Goal: Task Accomplishment & Management: Manage account settings

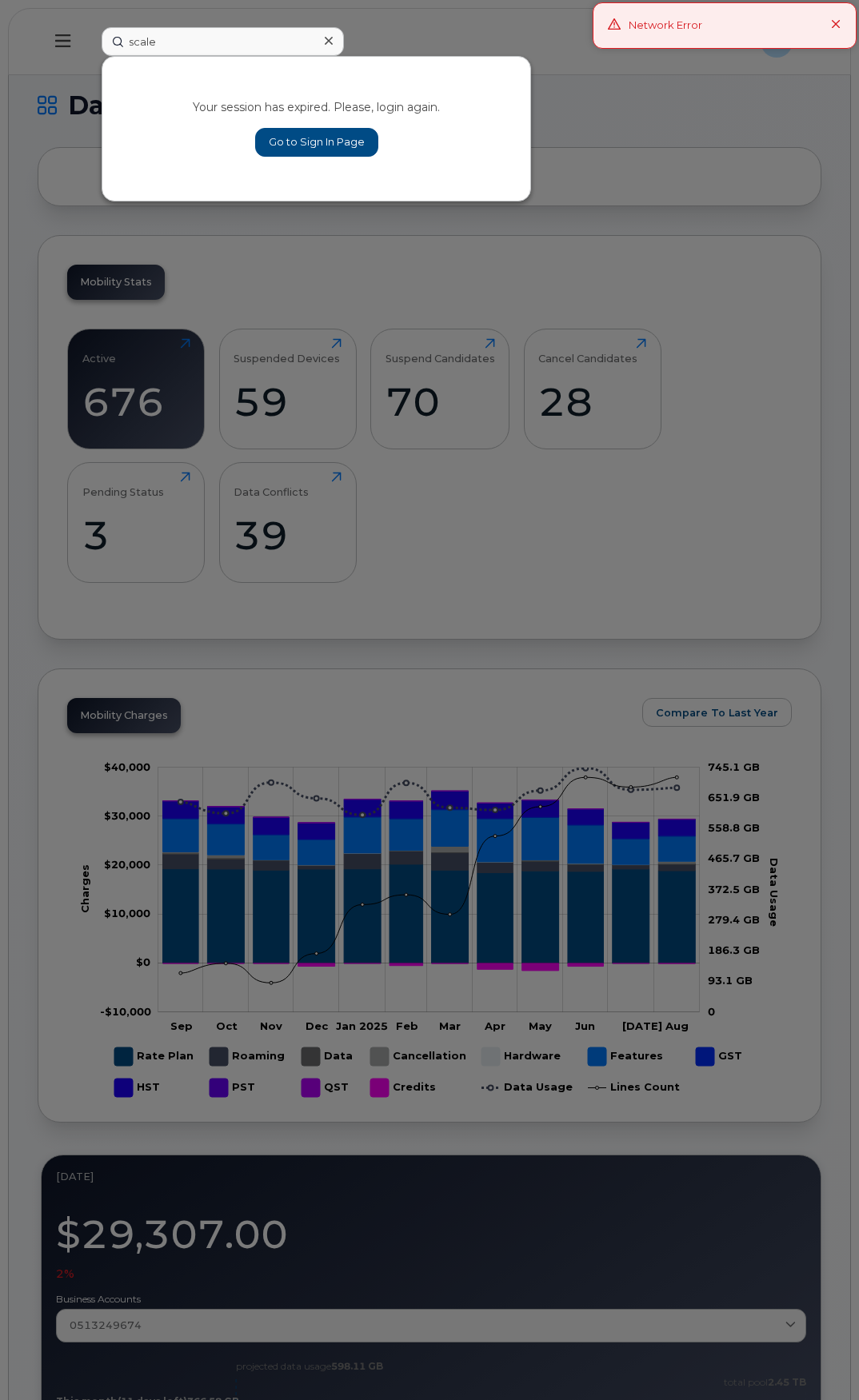
type input "scale"
click at [287, 148] on link "Go to Sign In Page" at bounding box center [316, 142] width 123 height 29
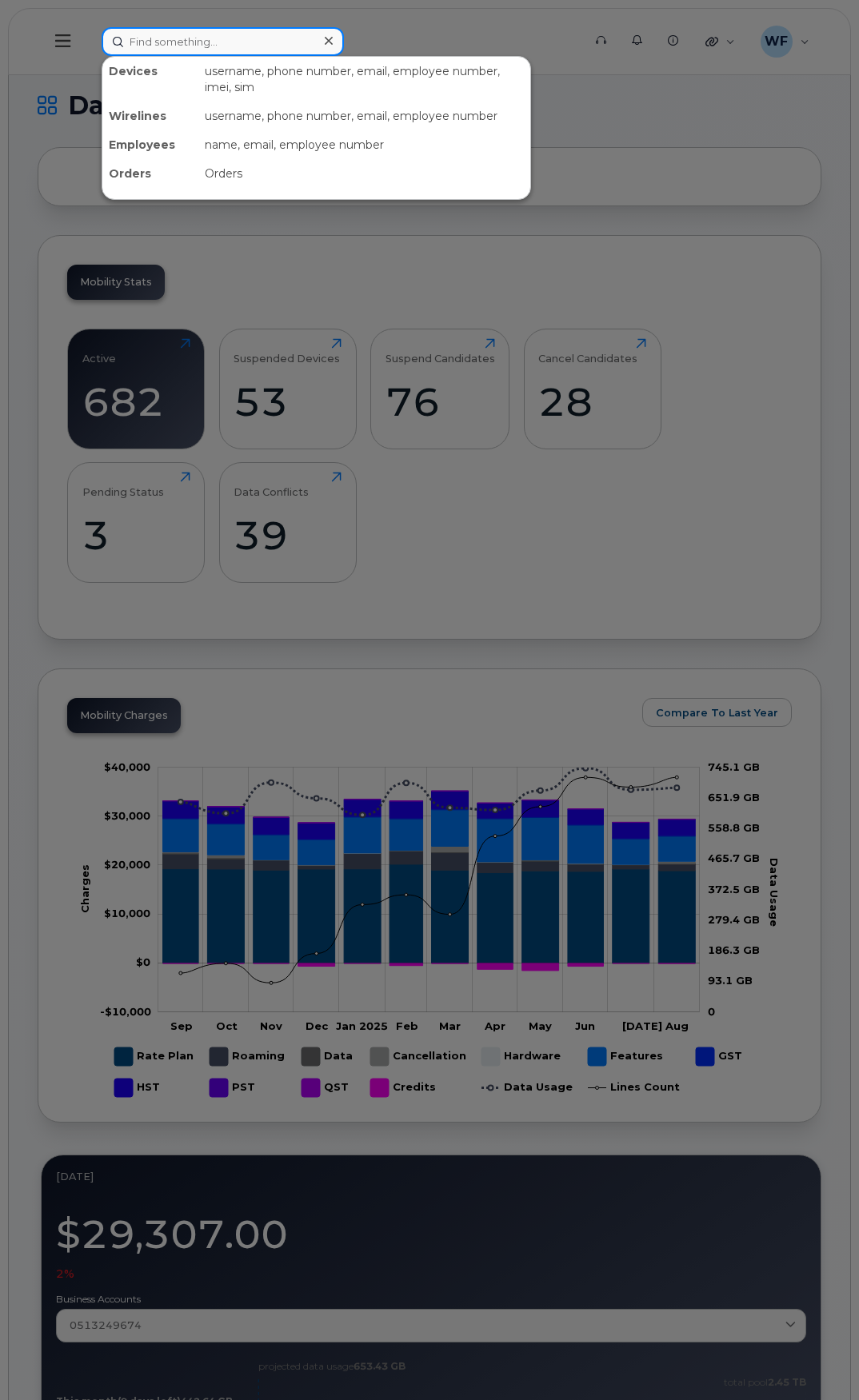
click at [167, 41] on input at bounding box center [222, 42] width 242 height 29
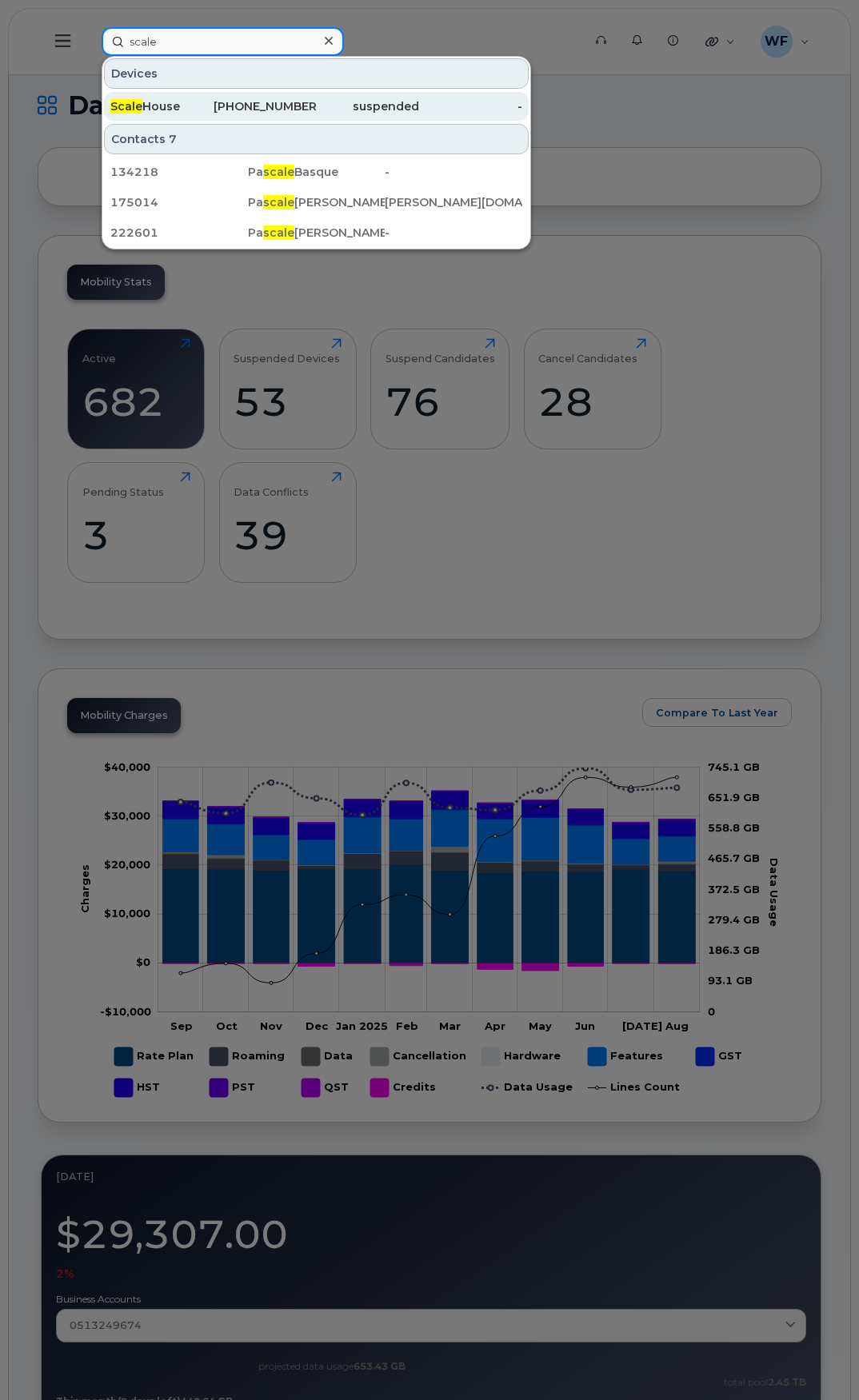
type input "scale"
click at [195, 111] on div "Scale House" at bounding box center [162, 106] width 103 height 16
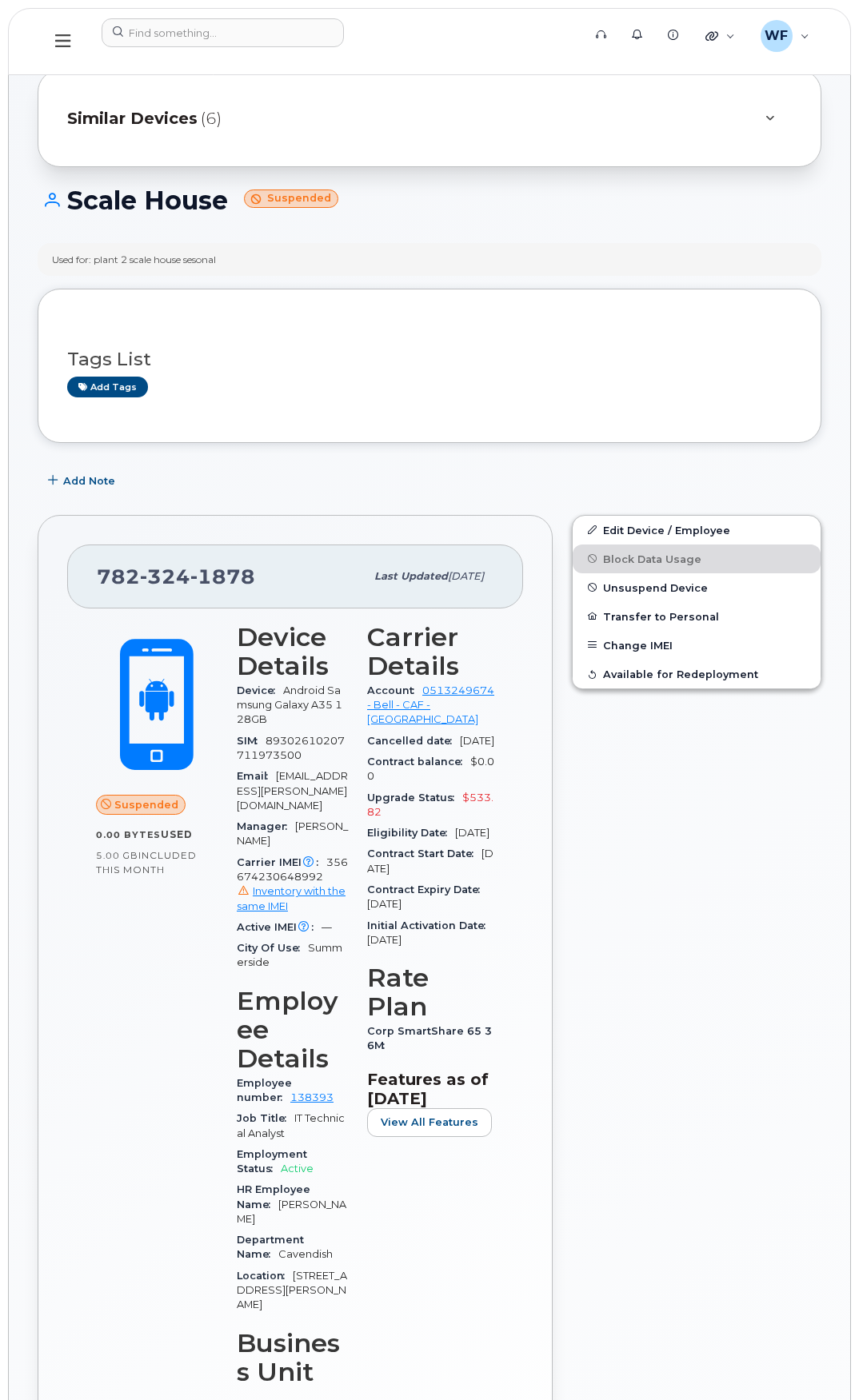
scroll to position [80, 0]
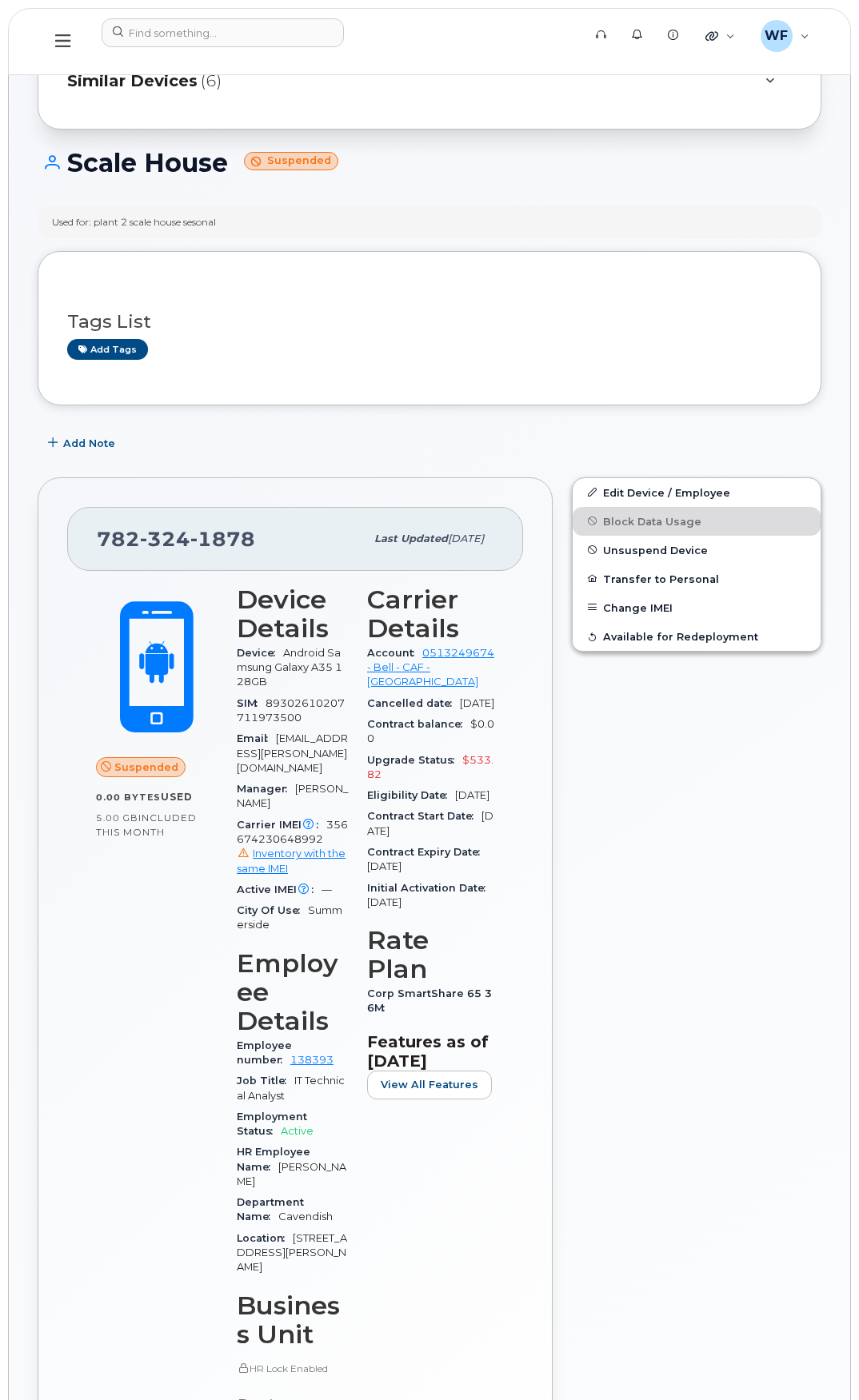
click at [596, 85] on div "Similar Devices (6)" at bounding box center [407, 81] width 680 height 39
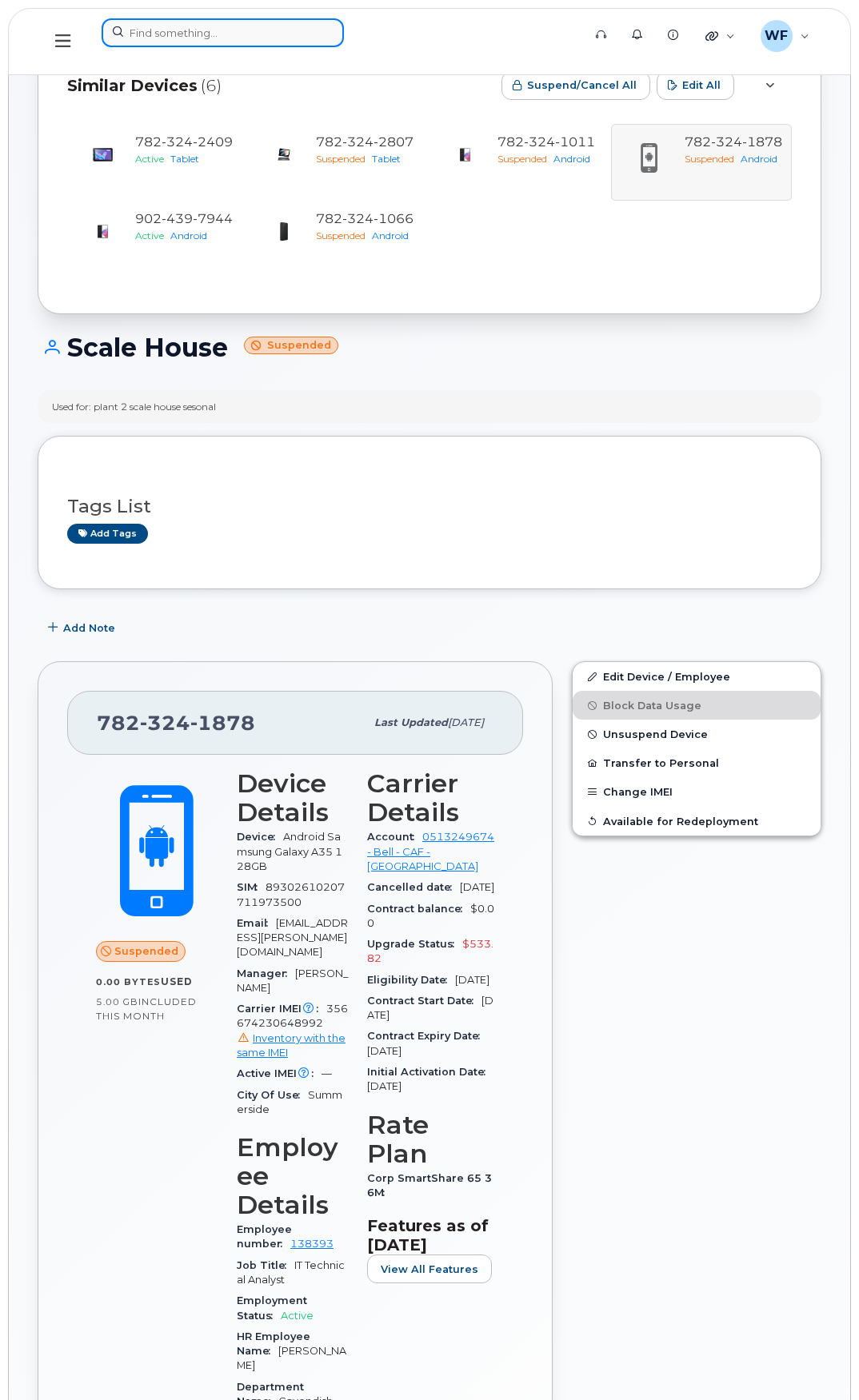
click at [221, 30] on input at bounding box center [222, 33] width 242 height 29
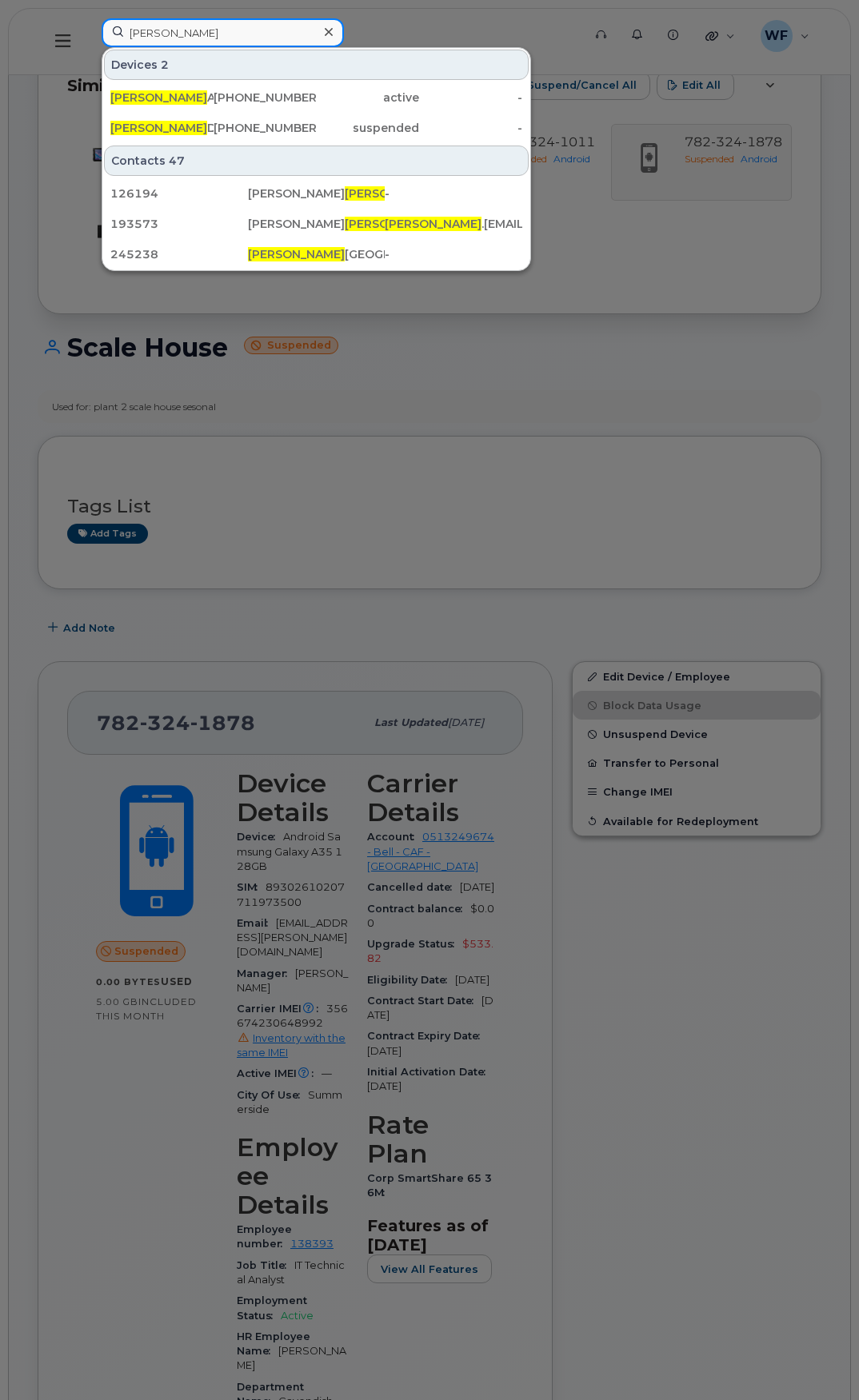
click at [182, 33] on input "ahmed" at bounding box center [222, 33] width 242 height 29
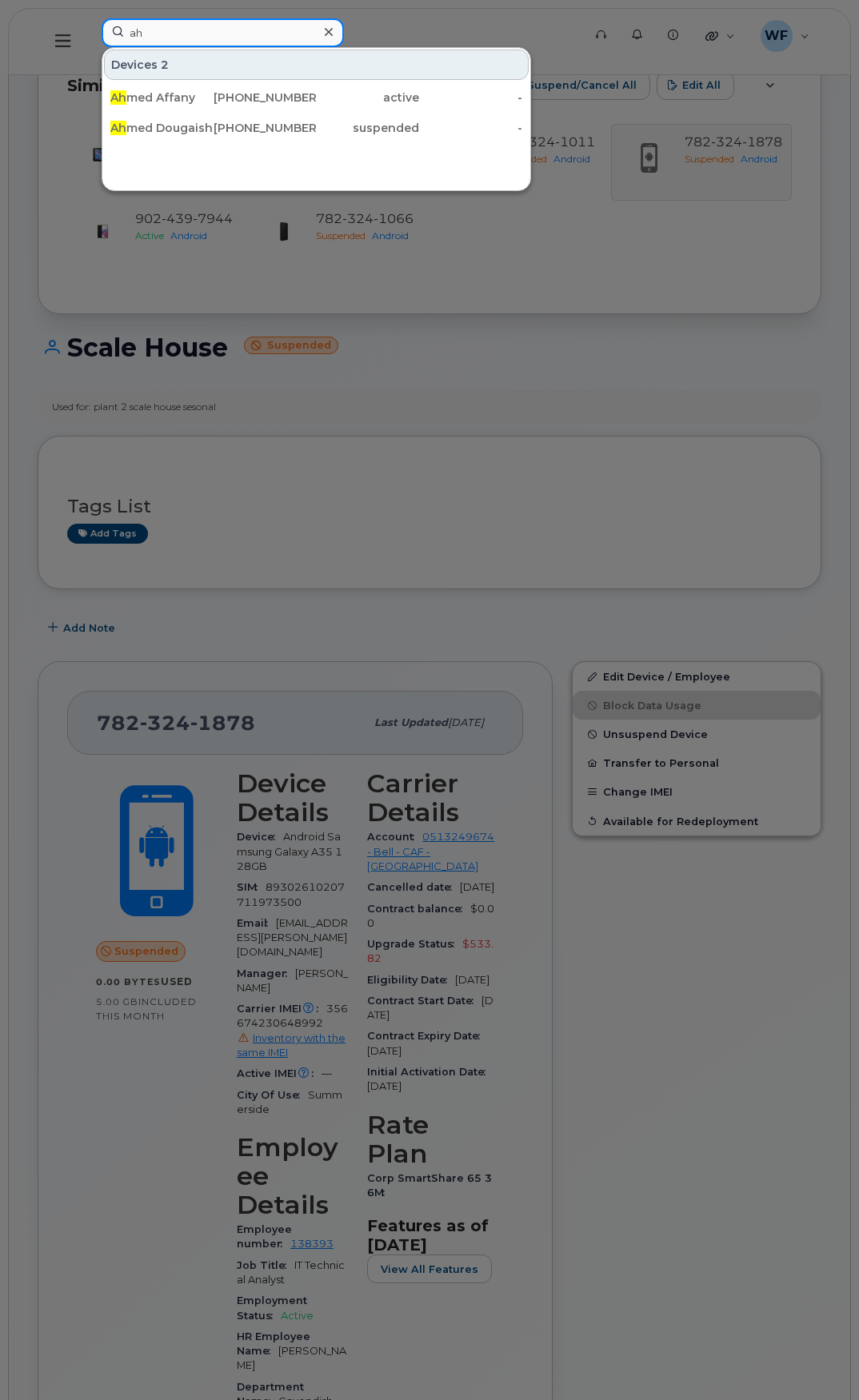
type input "a"
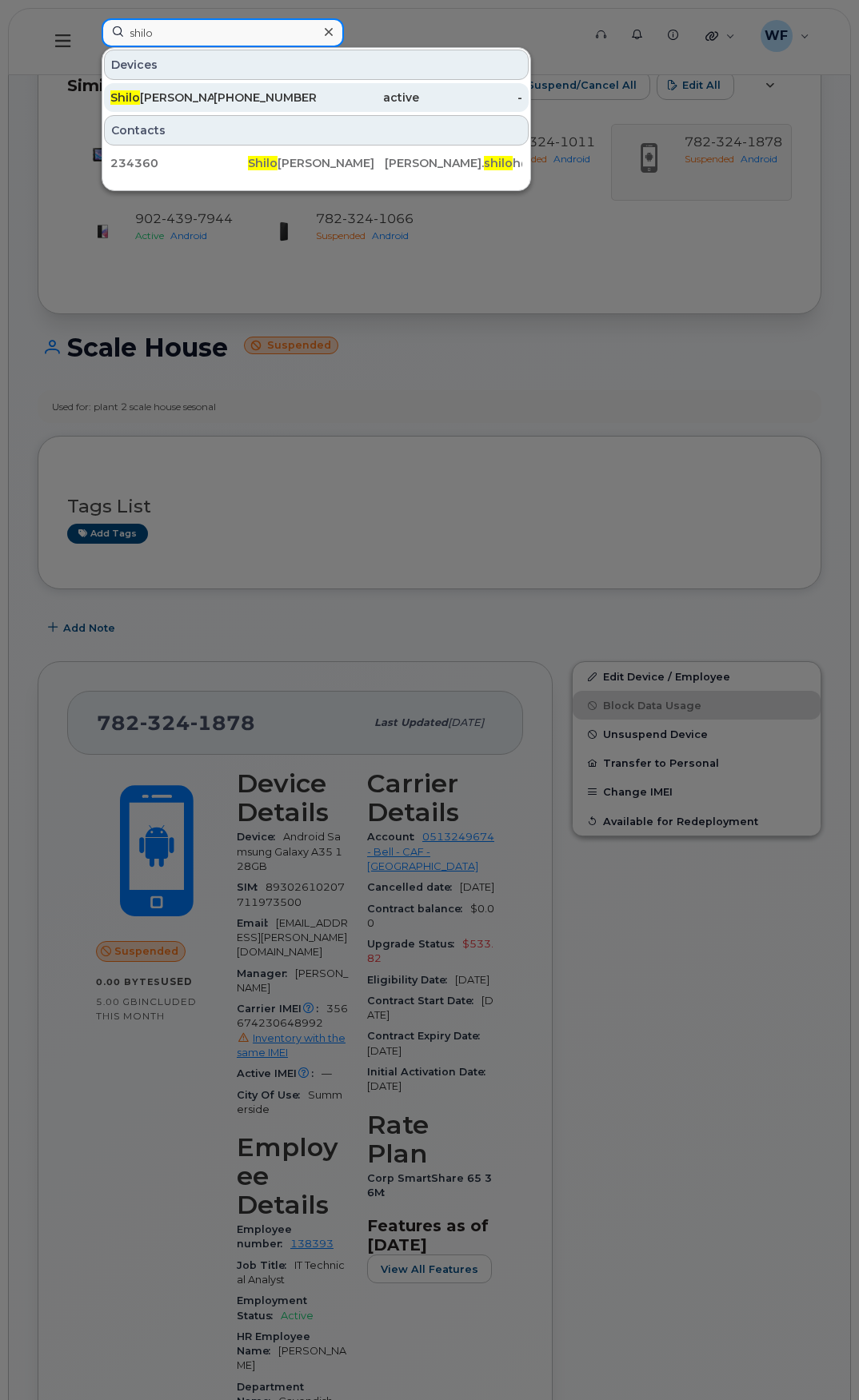
type input "shilo"
click at [187, 92] on div "Shilo h Schmidt" at bounding box center [162, 97] width 103 height 16
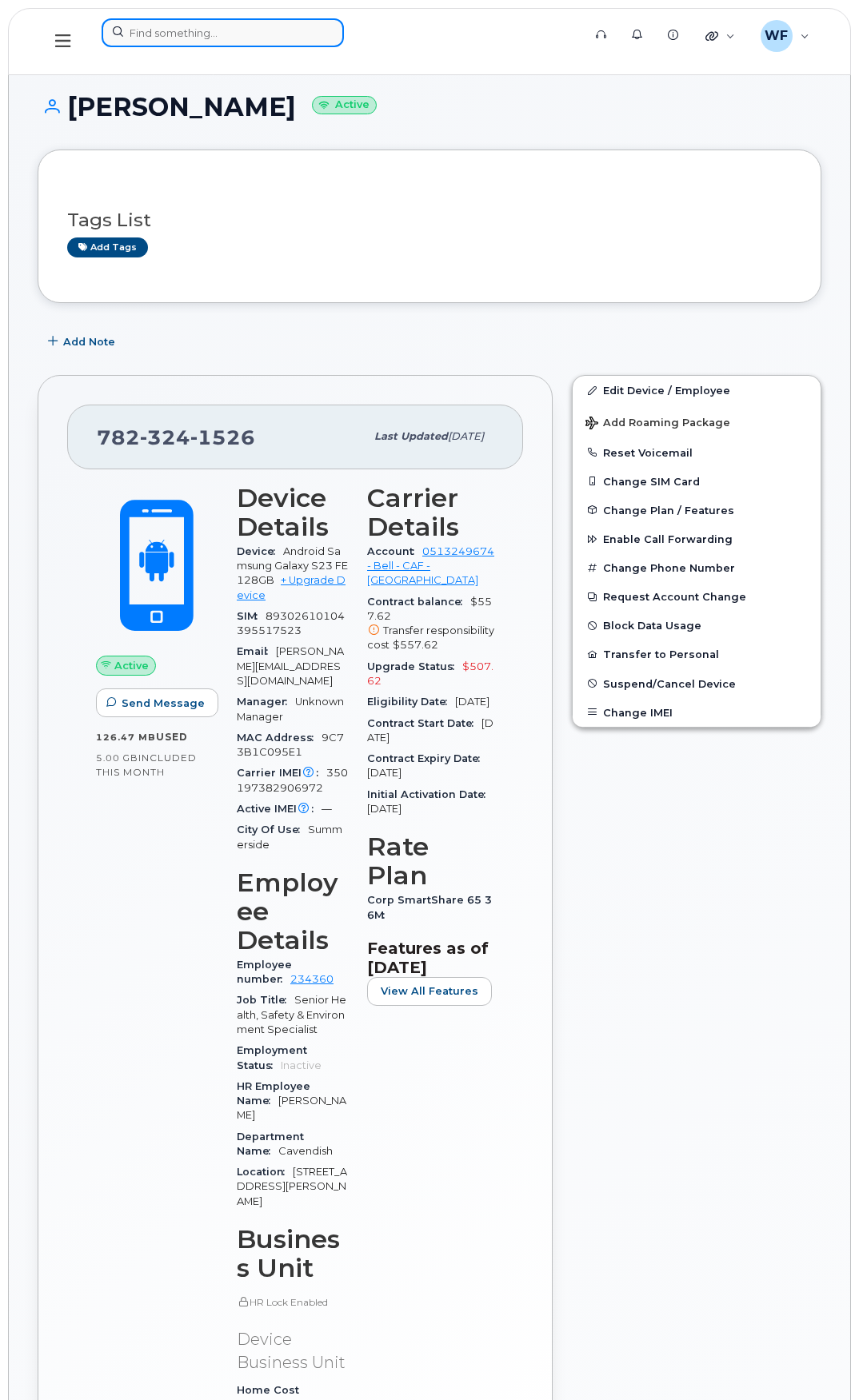
click at [197, 42] on input at bounding box center [222, 33] width 242 height 29
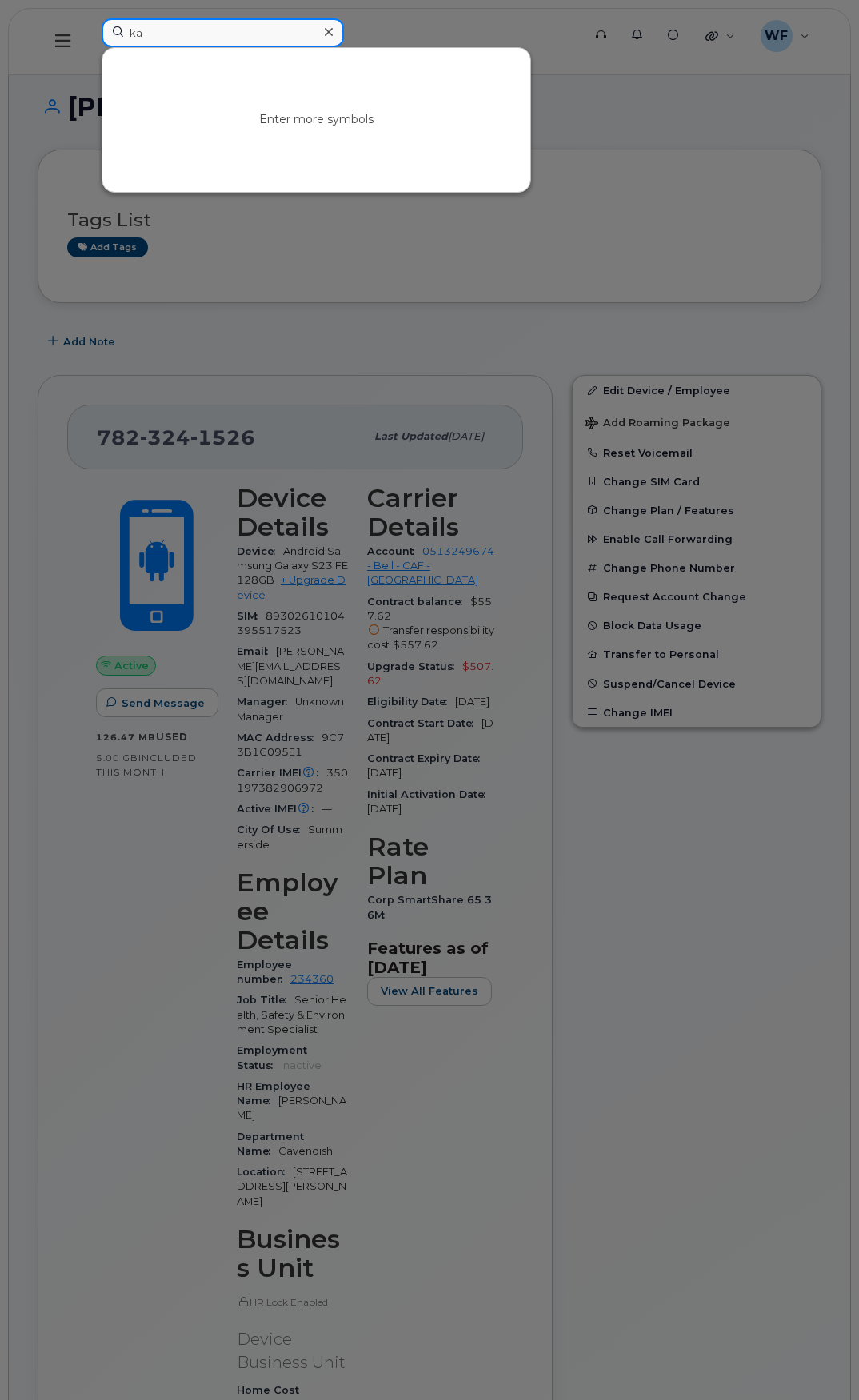
type input "k"
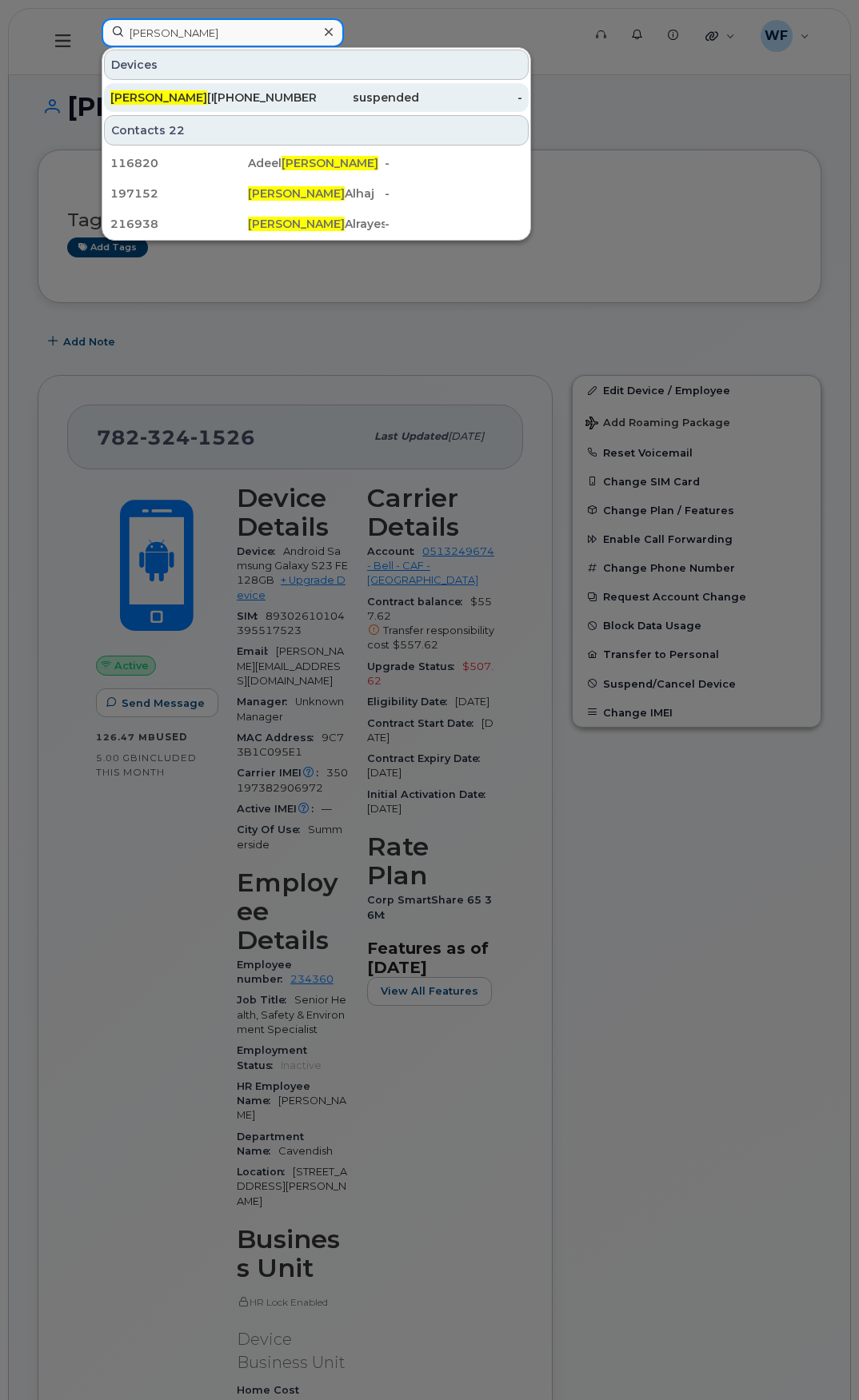
type input "ahmad"
click at [141, 94] on span "Ahmad" at bounding box center [159, 97] width 97 height 15
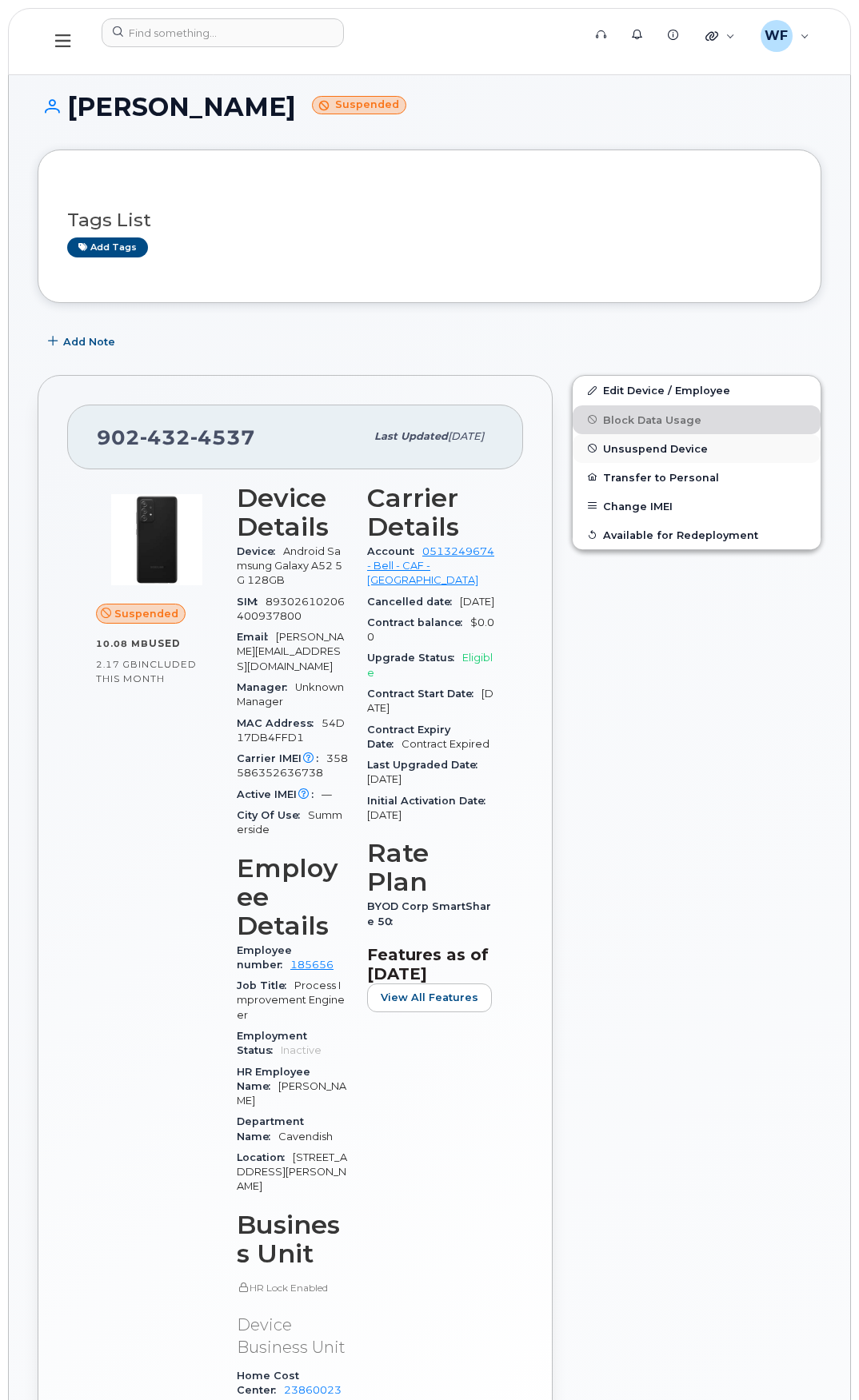
click at [632, 451] on span "Unsuspend Device" at bounding box center [656, 448] width 105 height 12
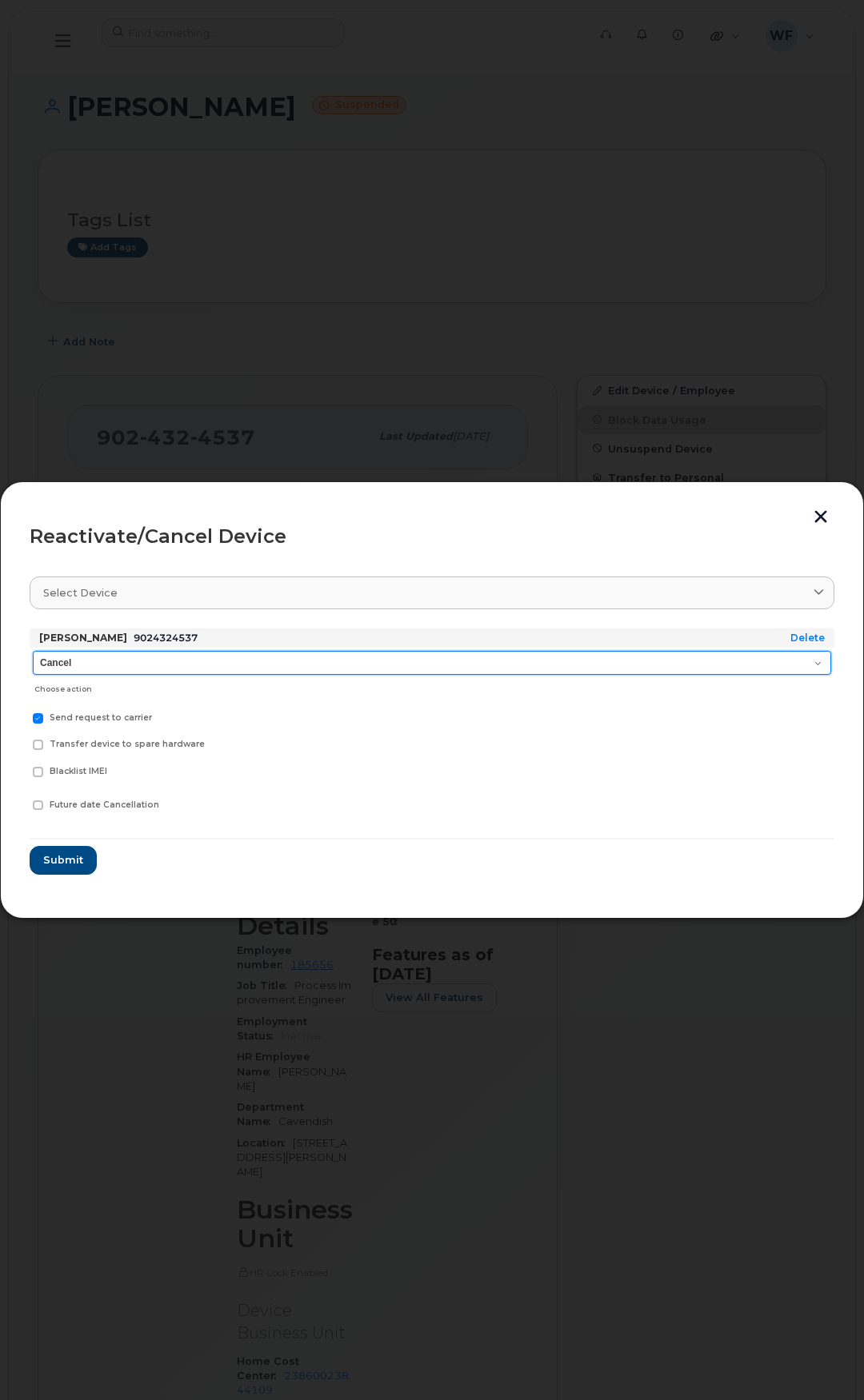
click at [136, 653] on select "Cancel Suspend - Extend Suspension Reactivate" at bounding box center [432, 663] width 799 height 24
select select "[object Object]"
click at [33, 651] on select "Cancel Suspend - Extend Suspension Reactivate" at bounding box center [432, 663] width 799 height 24
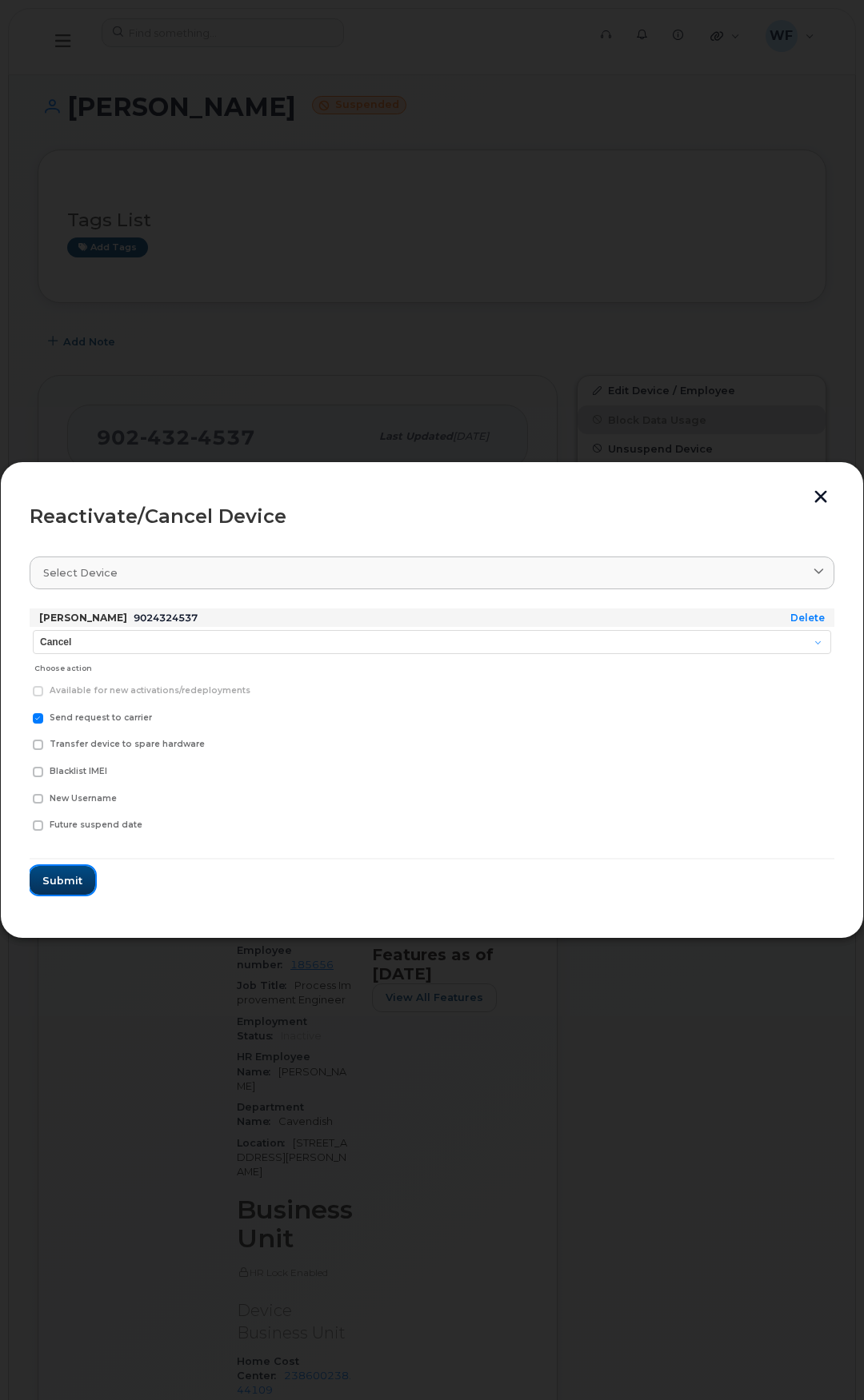
click at [68, 875] on span "Submit" at bounding box center [62, 881] width 40 height 15
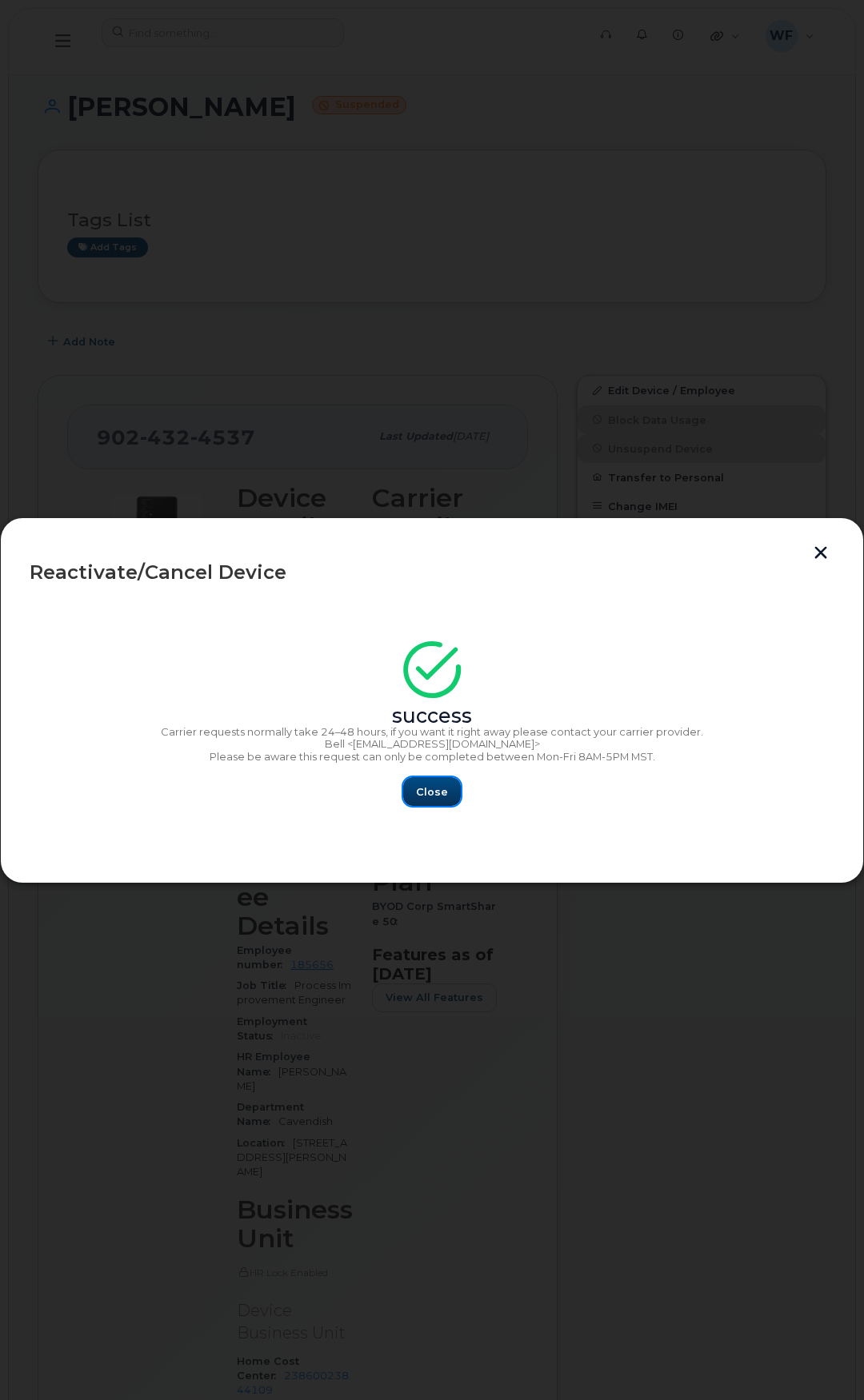
click at [426, 803] on button "Close" at bounding box center [432, 792] width 58 height 29
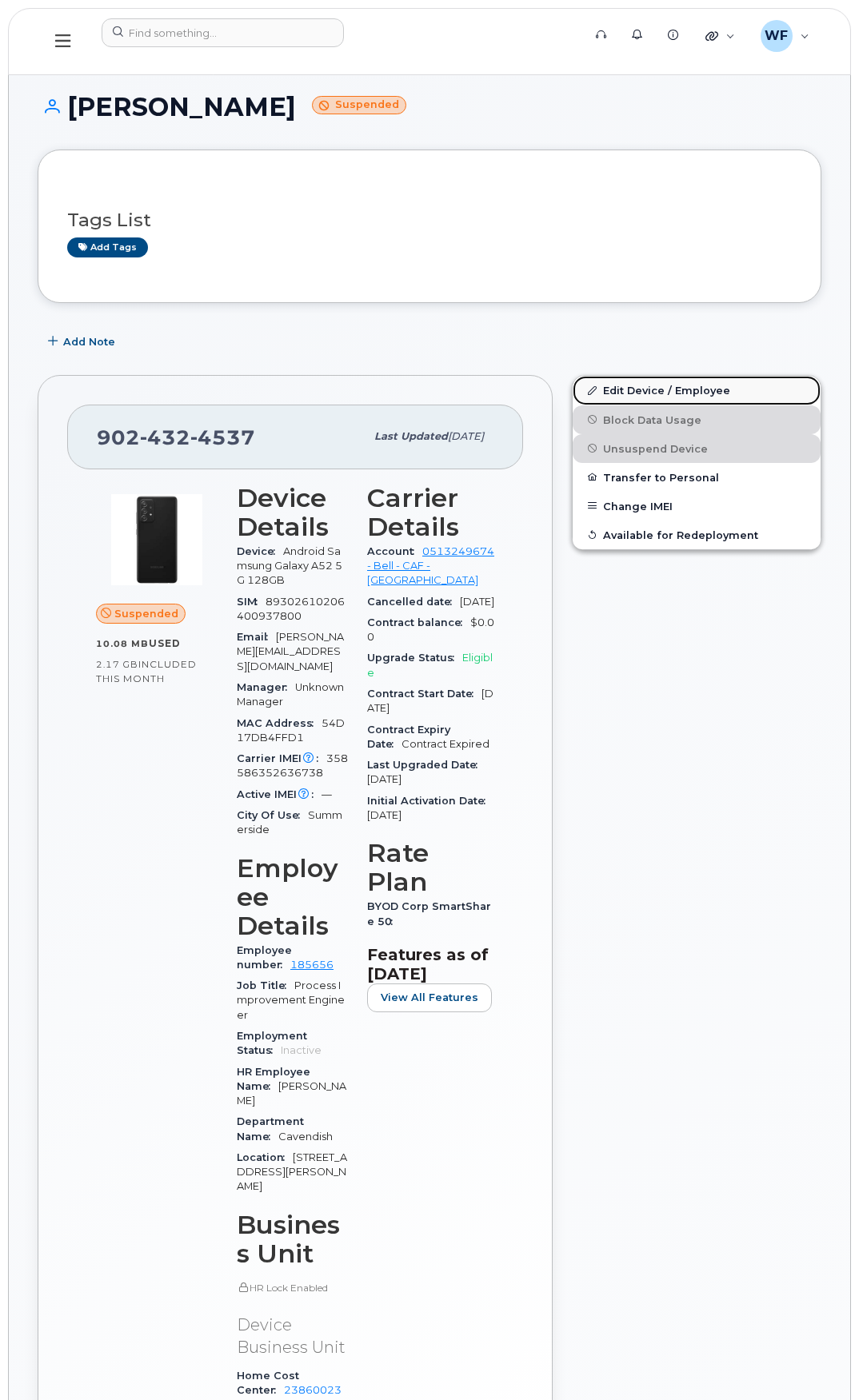
click at [646, 379] on link "Edit Device / Employee" at bounding box center [696, 391] width 248 height 29
click at [643, 389] on link "Edit Device / Employee" at bounding box center [696, 391] width 248 height 29
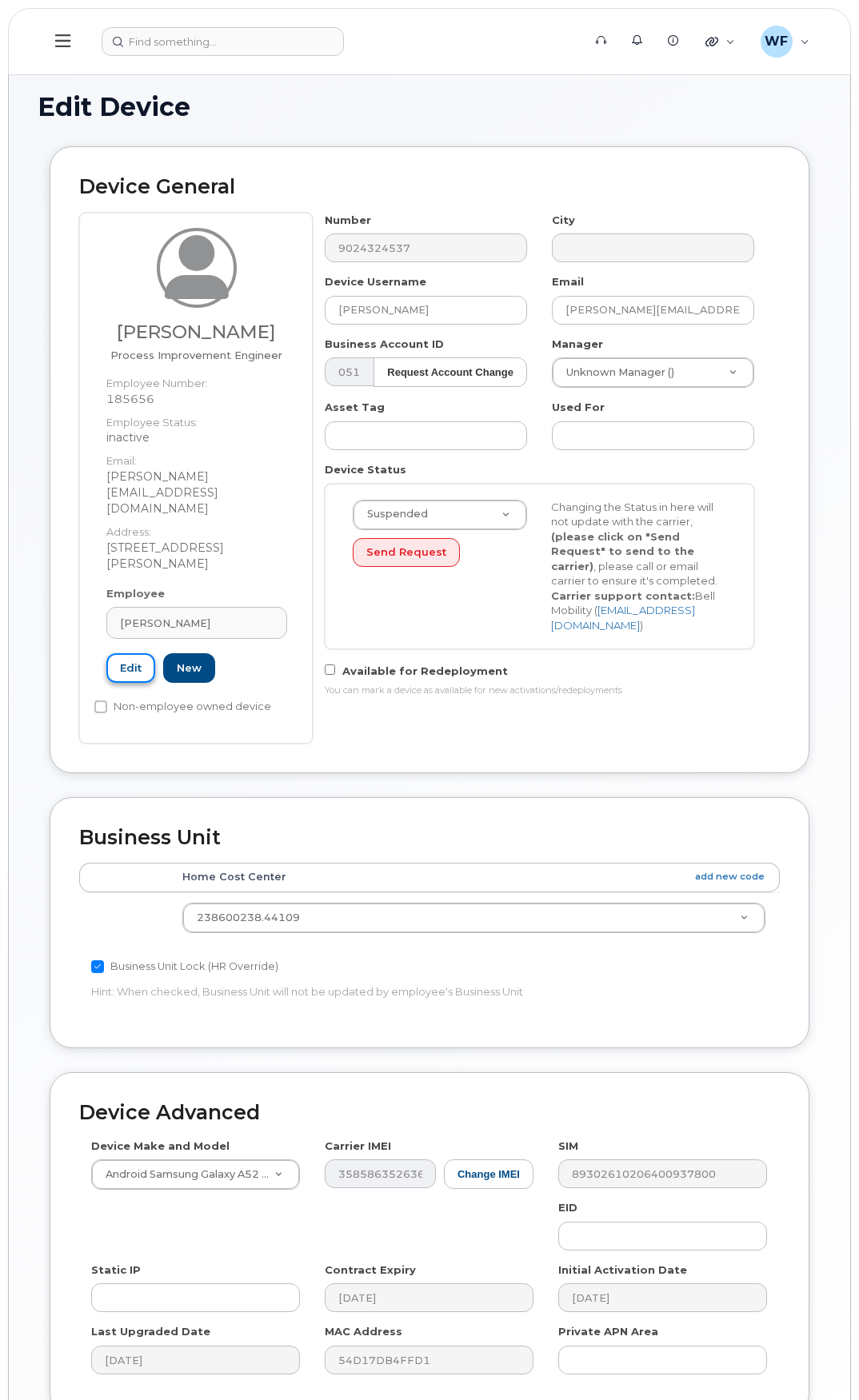
click at [131, 653] on link "Edit" at bounding box center [130, 668] width 49 height 29
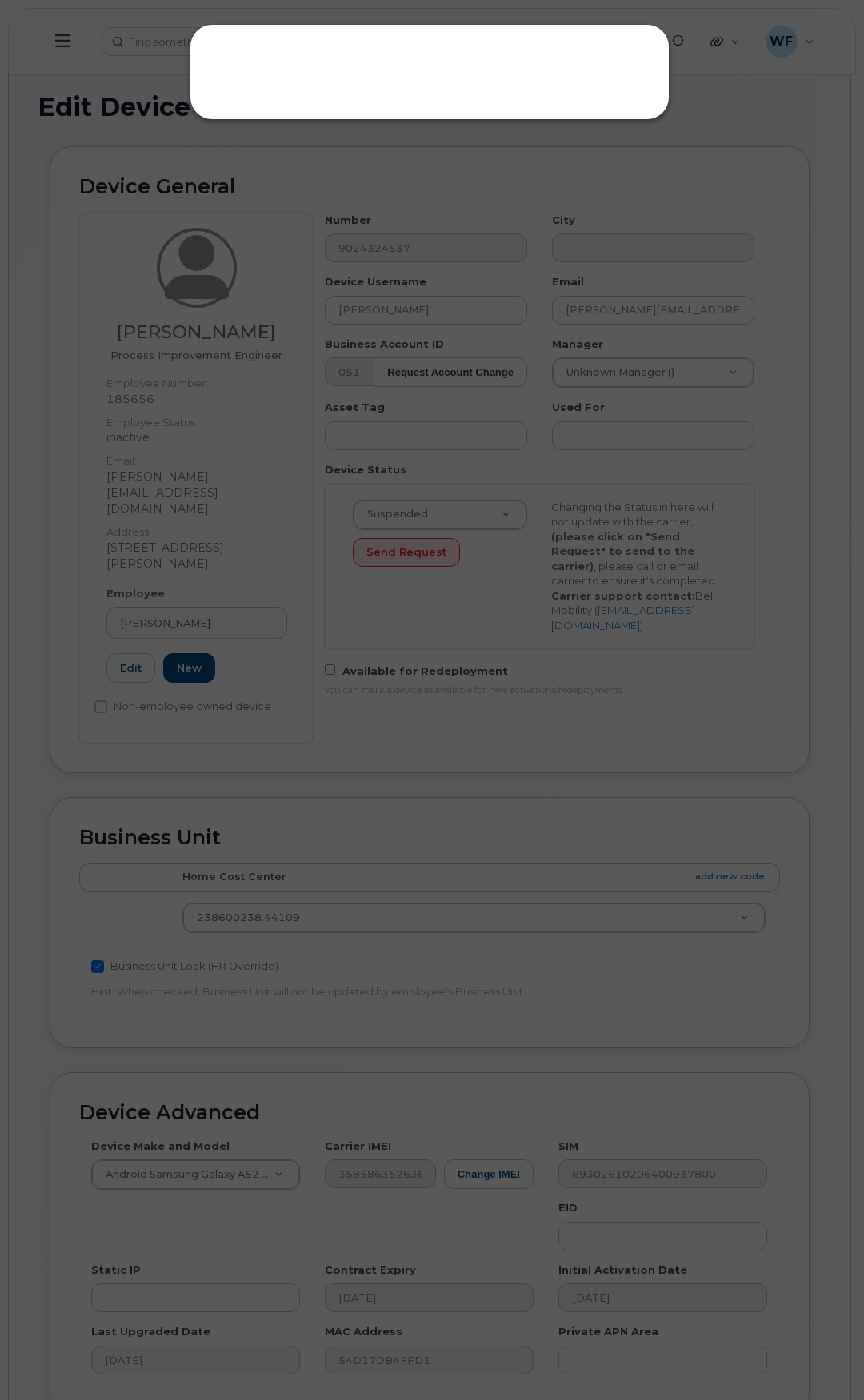
click at [380, 240] on div at bounding box center [432, 700] width 864 height 1400
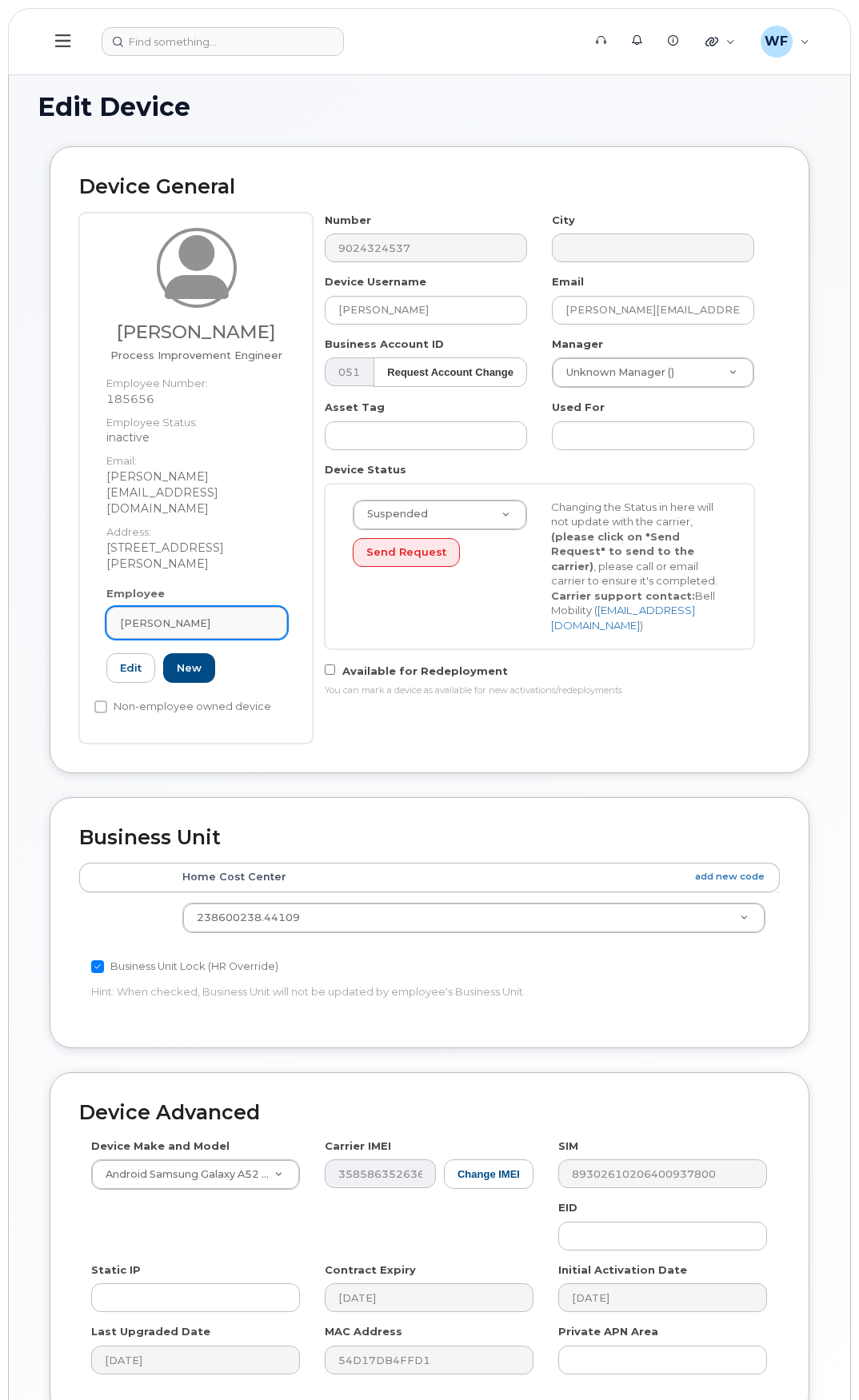
drag, startPoint x: 228, startPoint y: 585, endPoint x: 136, endPoint y: 575, distance: 92.5
click at [136, 607] on link "Ahmad Khalid" at bounding box center [197, 622] width 181 height 32
click at [256, 658] on icon at bounding box center [257, 663] width 10 height 10
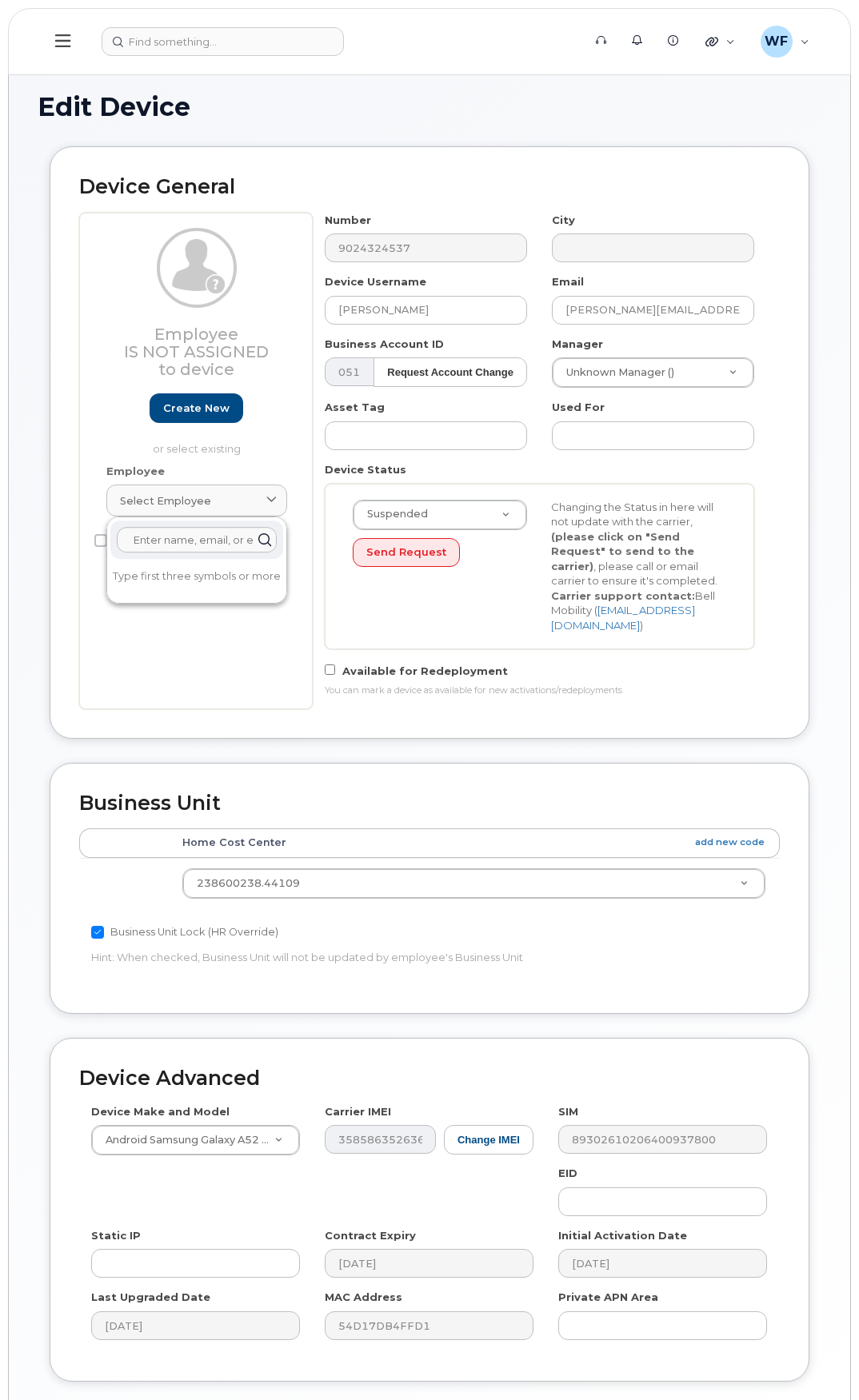
click at [135, 615] on div "Employee Is not assigned to device Create new or select existing Employee Selec…" at bounding box center [196, 461] width 233 height 497
click at [175, 539] on label "Non-employee owned device" at bounding box center [183, 541] width 177 height 19
click at [107, 539] on input "Non-employee owned device" at bounding box center [100, 540] width 13 height 13
click at [160, 538] on label "Non-employee owned device" at bounding box center [183, 541] width 177 height 19
click at [107, 538] on input "Non-employee owned device" at bounding box center [100, 540] width 13 height 13
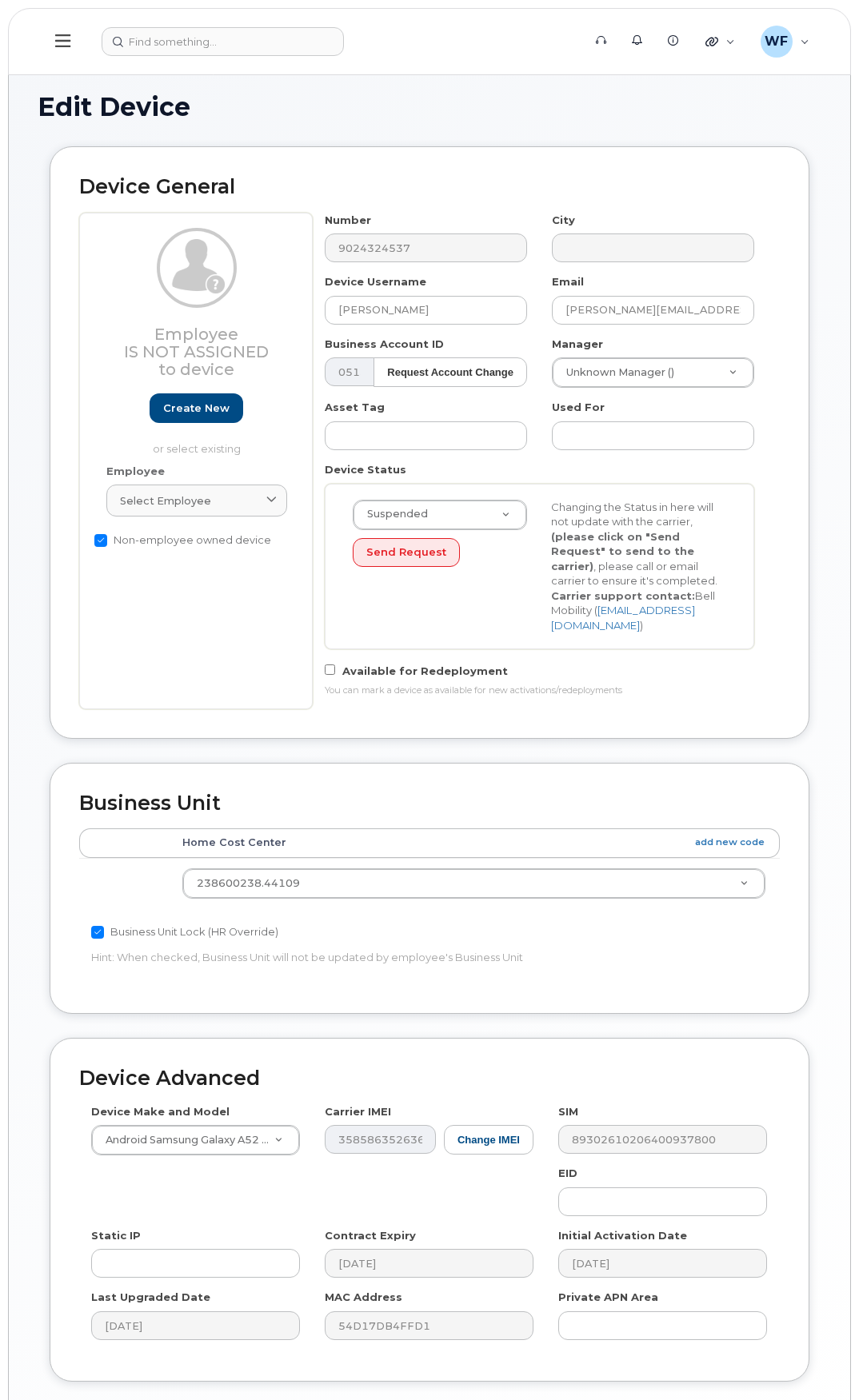
checkbox input "false"
drag, startPoint x: 433, startPoint y: 302, endPoint x: 285, endPoint y: 298, distance: 148.1
click at [285, 298] on div "Employee Is not assigned to device Create new or select existing Employee Selec…" at bounding box center [429, 461] width 700 height 497
type input "Scale house cell"
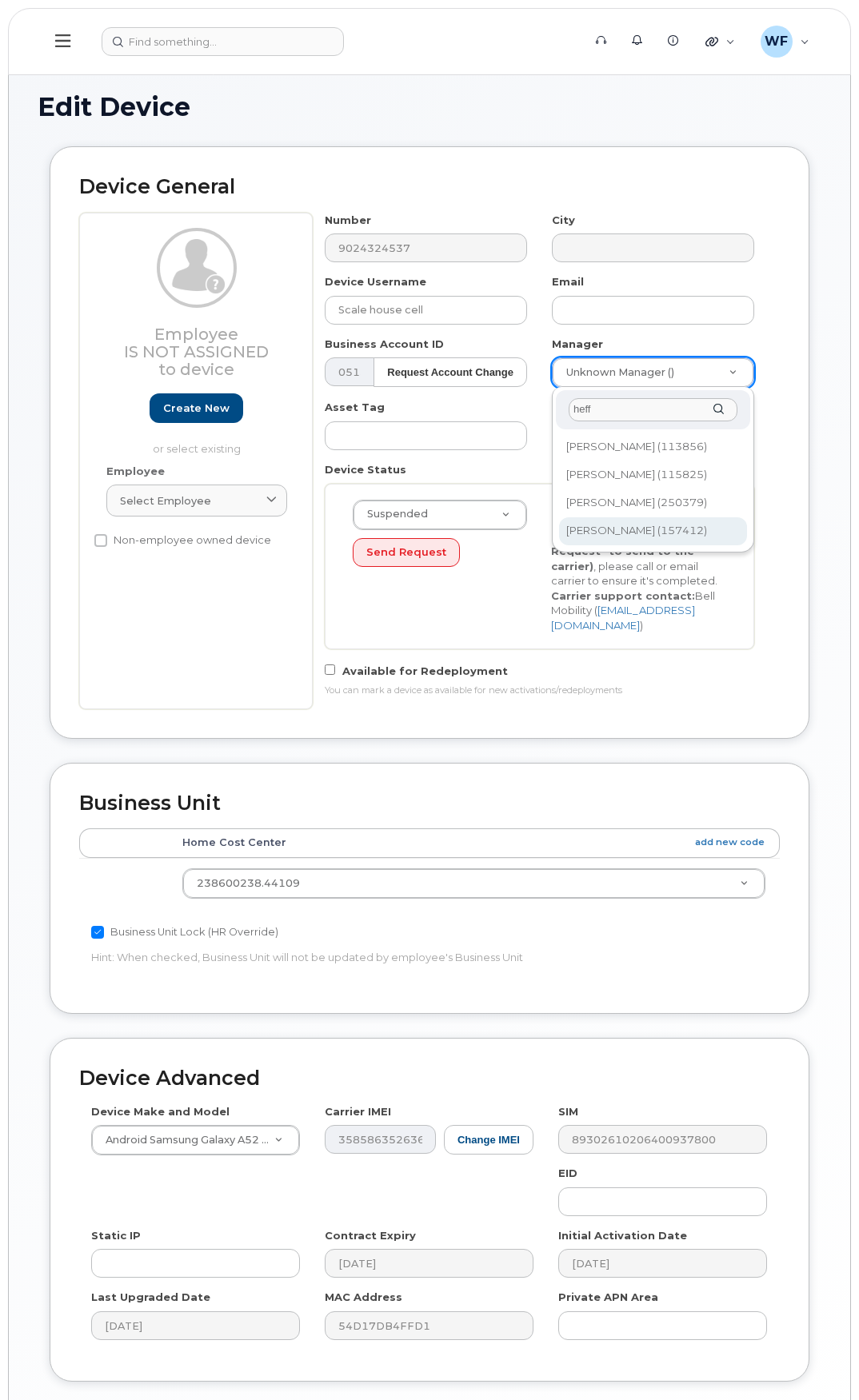
type input "heff"
type input "1481867"
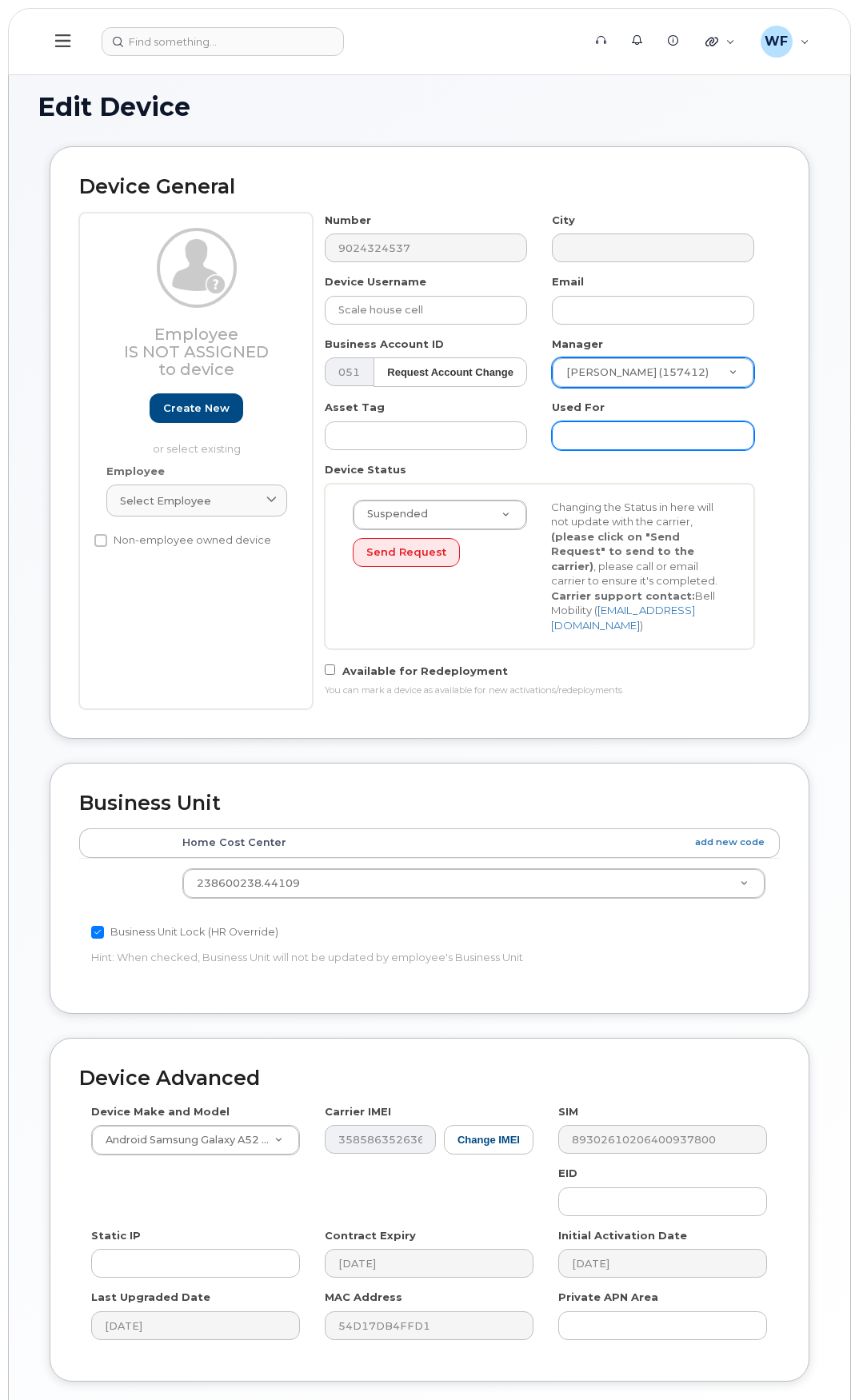
click at [579, 430] on input "text" at bounding box center [653, 436] width 203 height 29
type input "fall scale house use"
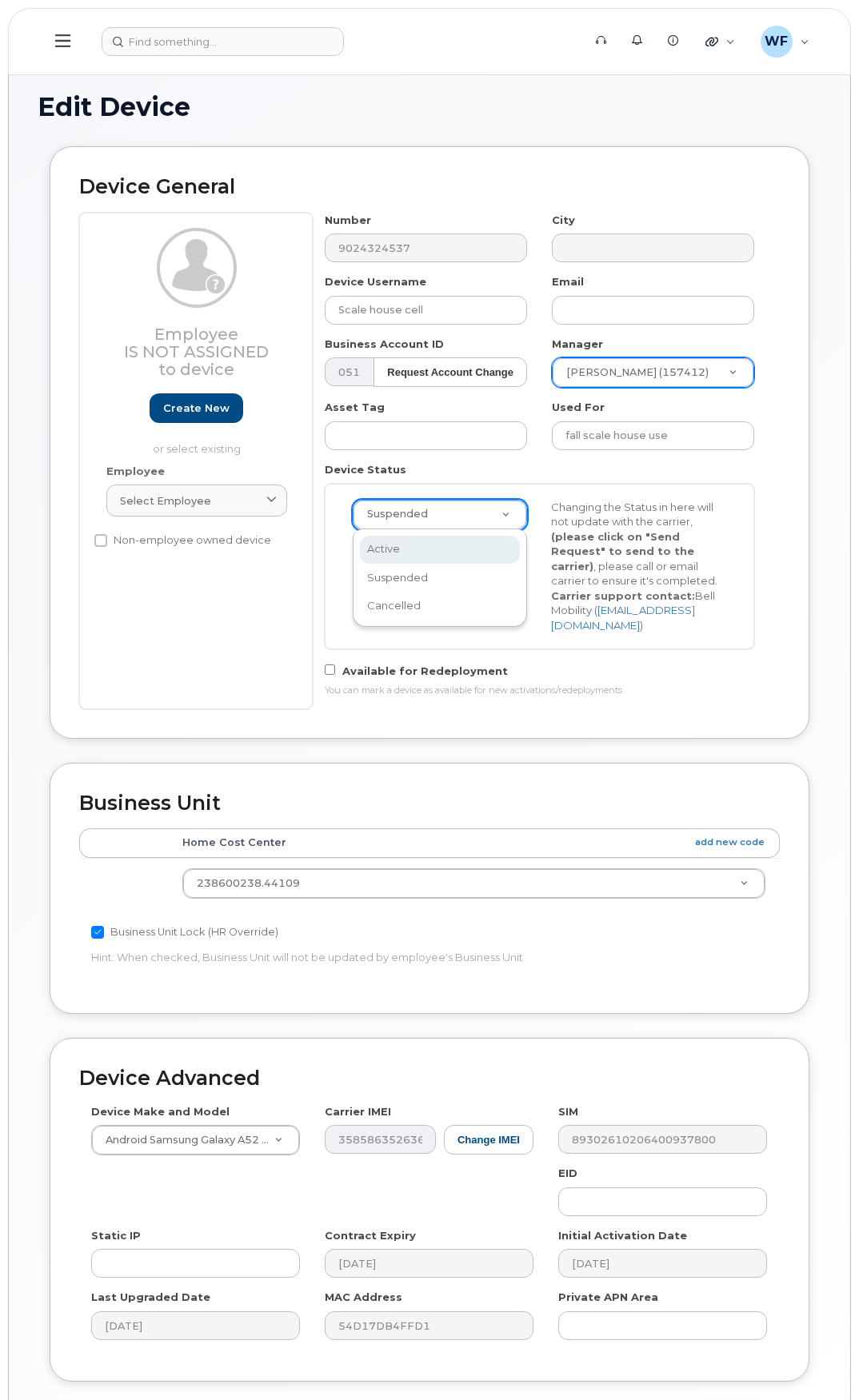
select select "active"
click at [399, 550] on button "Send Request" at bounding box center [406, 553] width 107 height 29
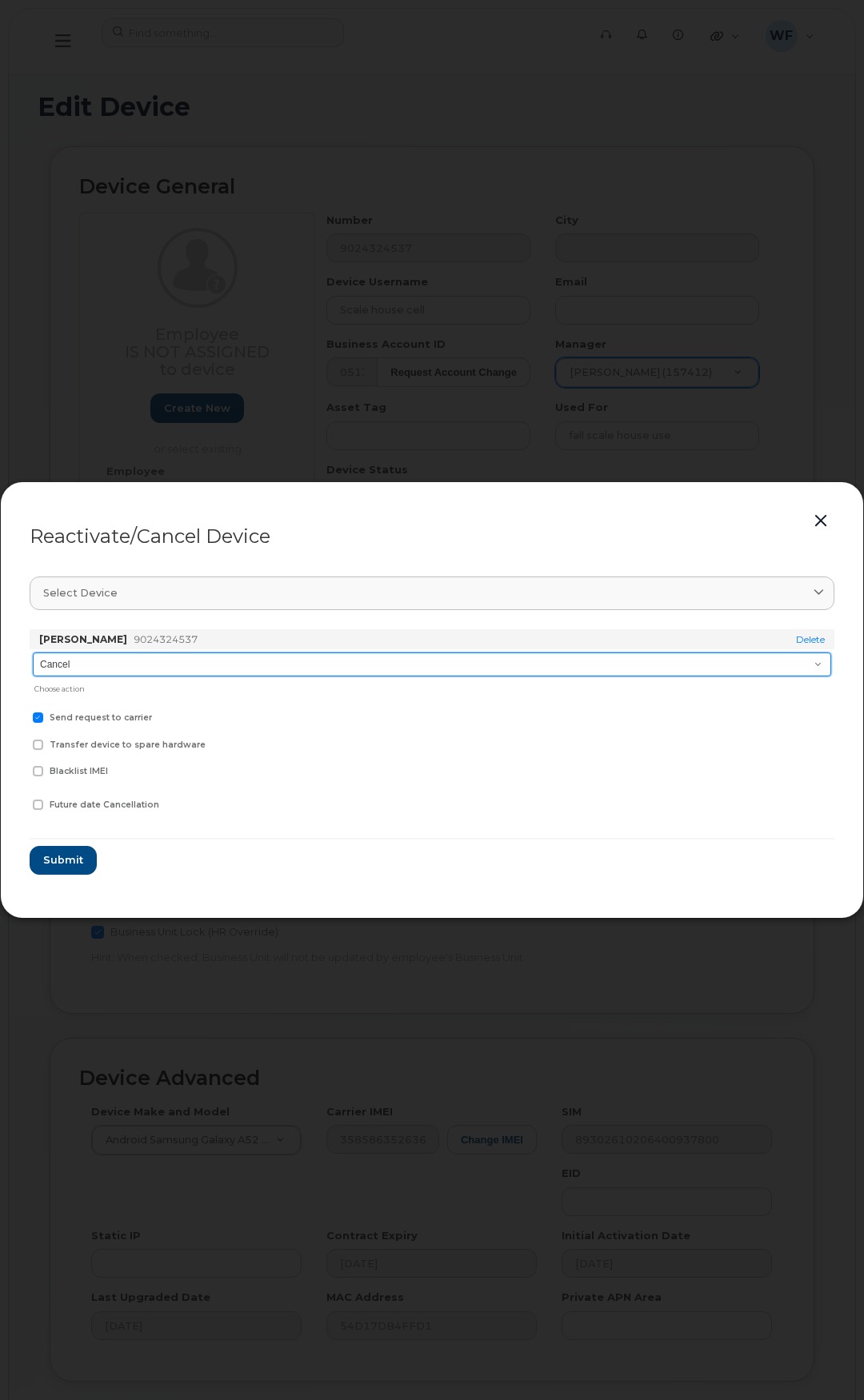
click at [111, 660] on select "Cancel Suspend - Extend Suspension Reactivate" at bounding box center [432, 664] width 799 height 24
select select "[object Object]"
click at [33, 652] on select "Cancel Suspend - Extend Suspension Reactivate" at bounding box center [432, 664] width 799 height 24
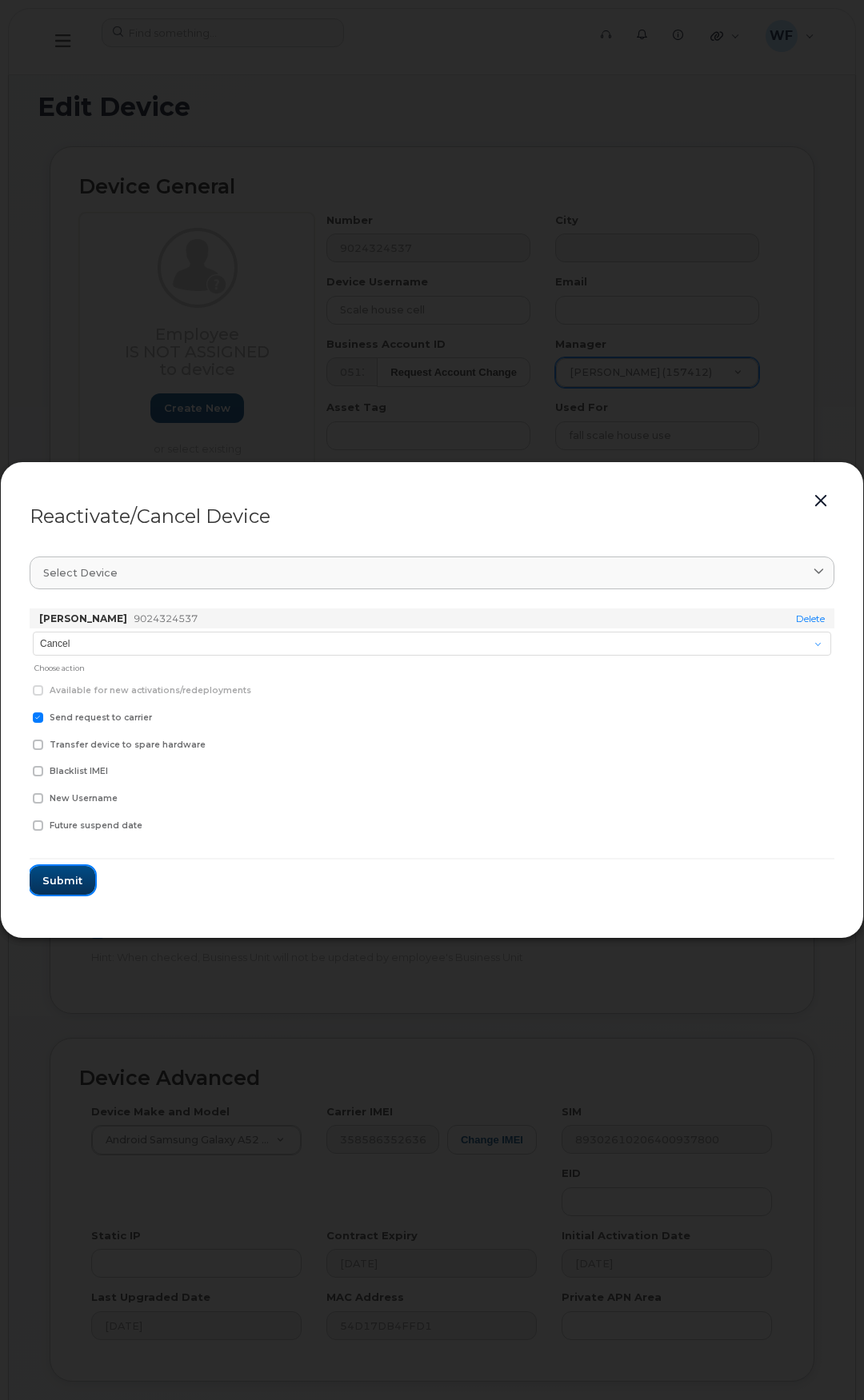
click at [44, 875] on span "Submit" at bounding box center [62, 881] width 40 height 15
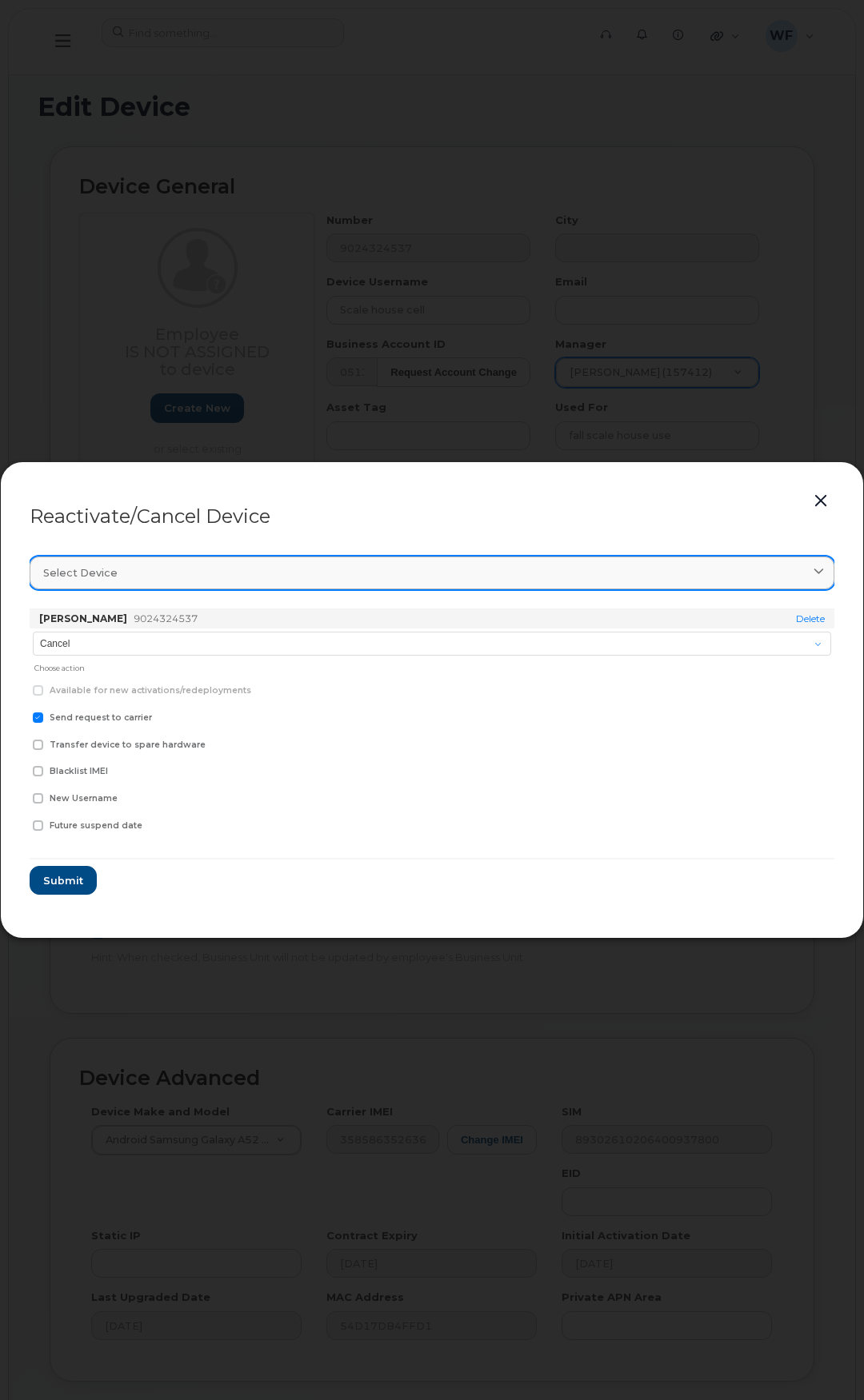
click at [761, 563] on link "Select device" at bounding box center [431, 573] width 805 height 33
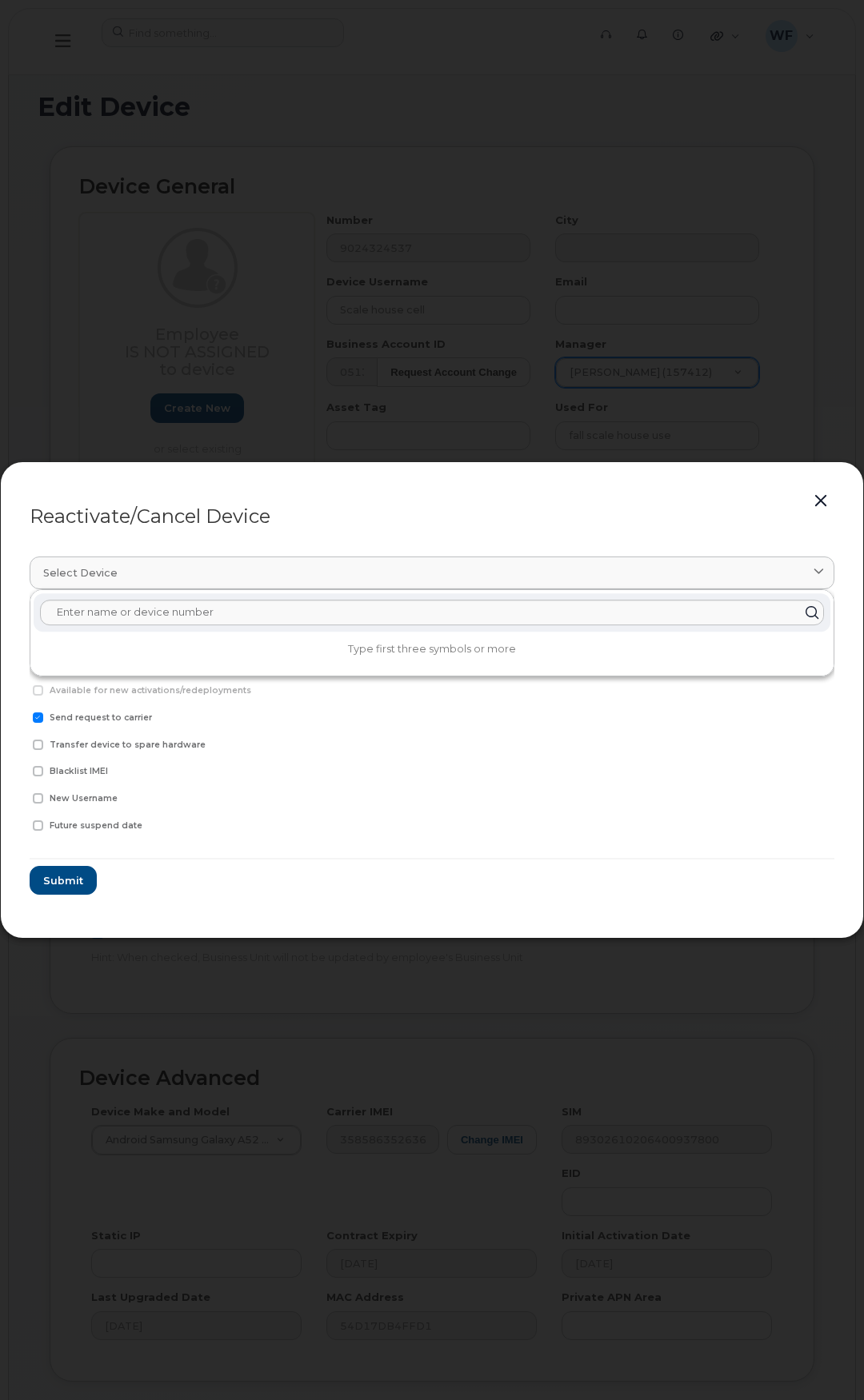
click at [824, 498] on button "button" at bounding box center [821, 501] width 24 height 22
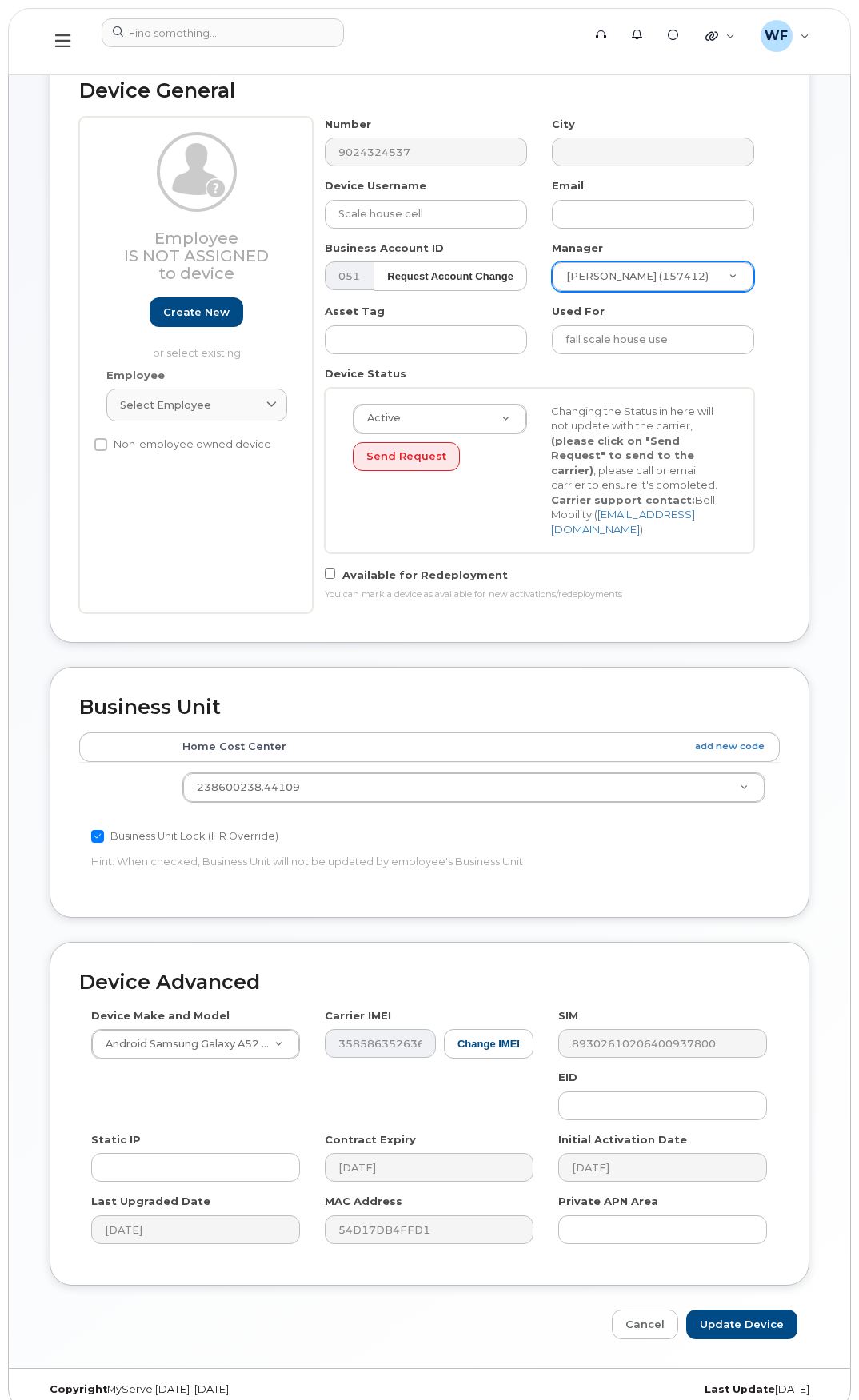
scroll to position [115, 0]
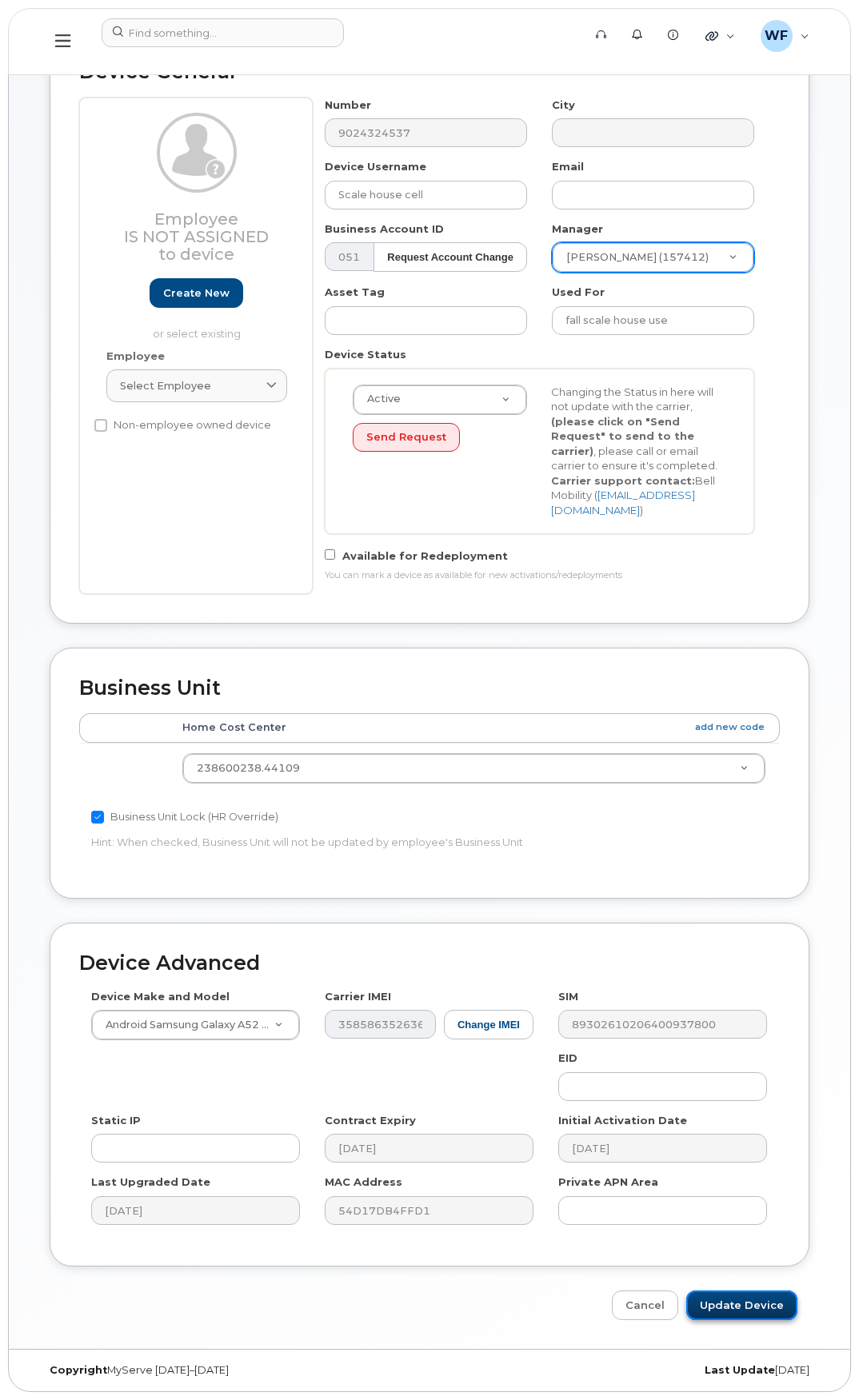
click at [736, 1307] on input "Update Device" at bounding box center [741, 1306] width 112 height 29
type input "Saving..."
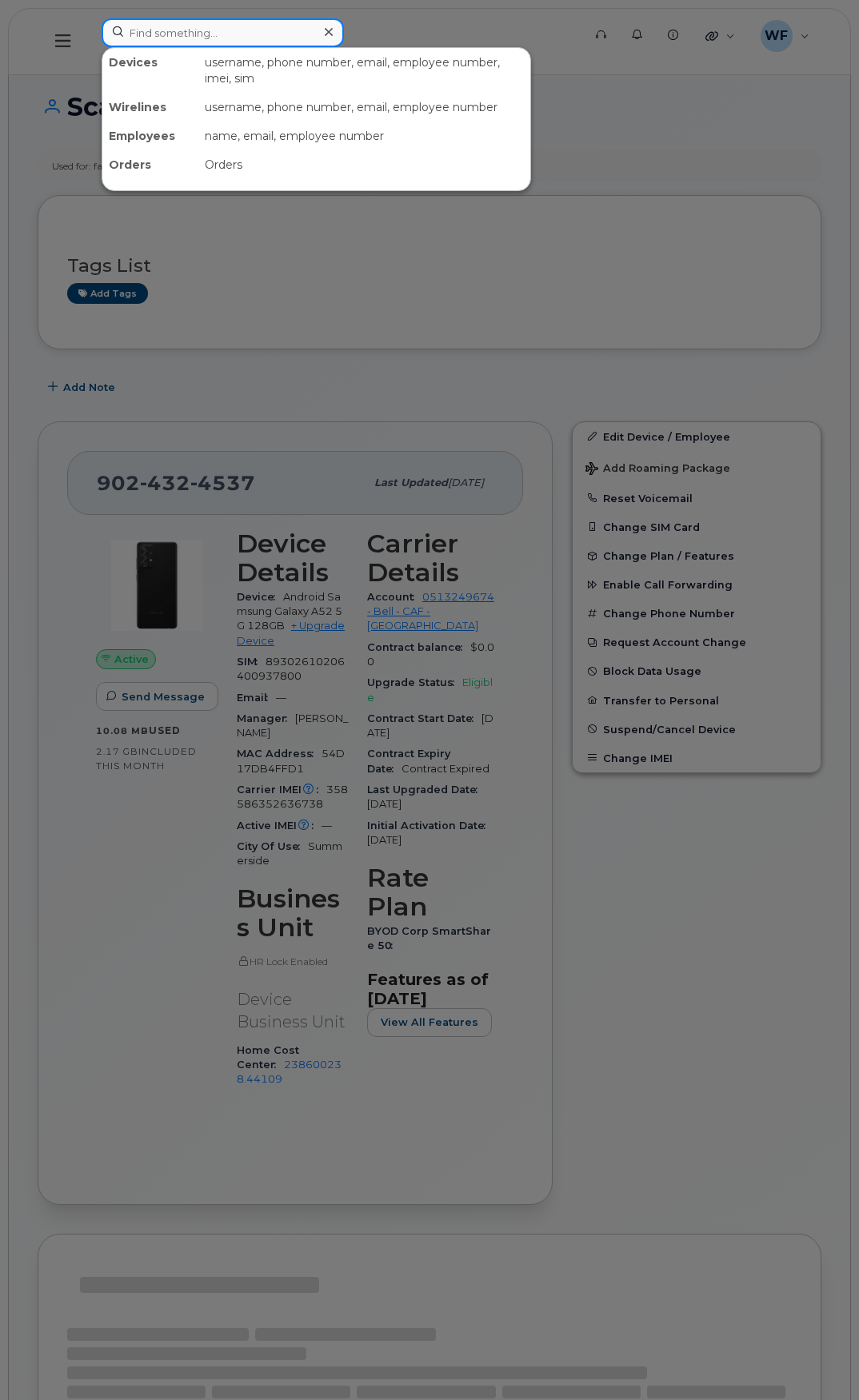
click at [164, 35] on input at bounding box center [222, 33] width 242 height 29
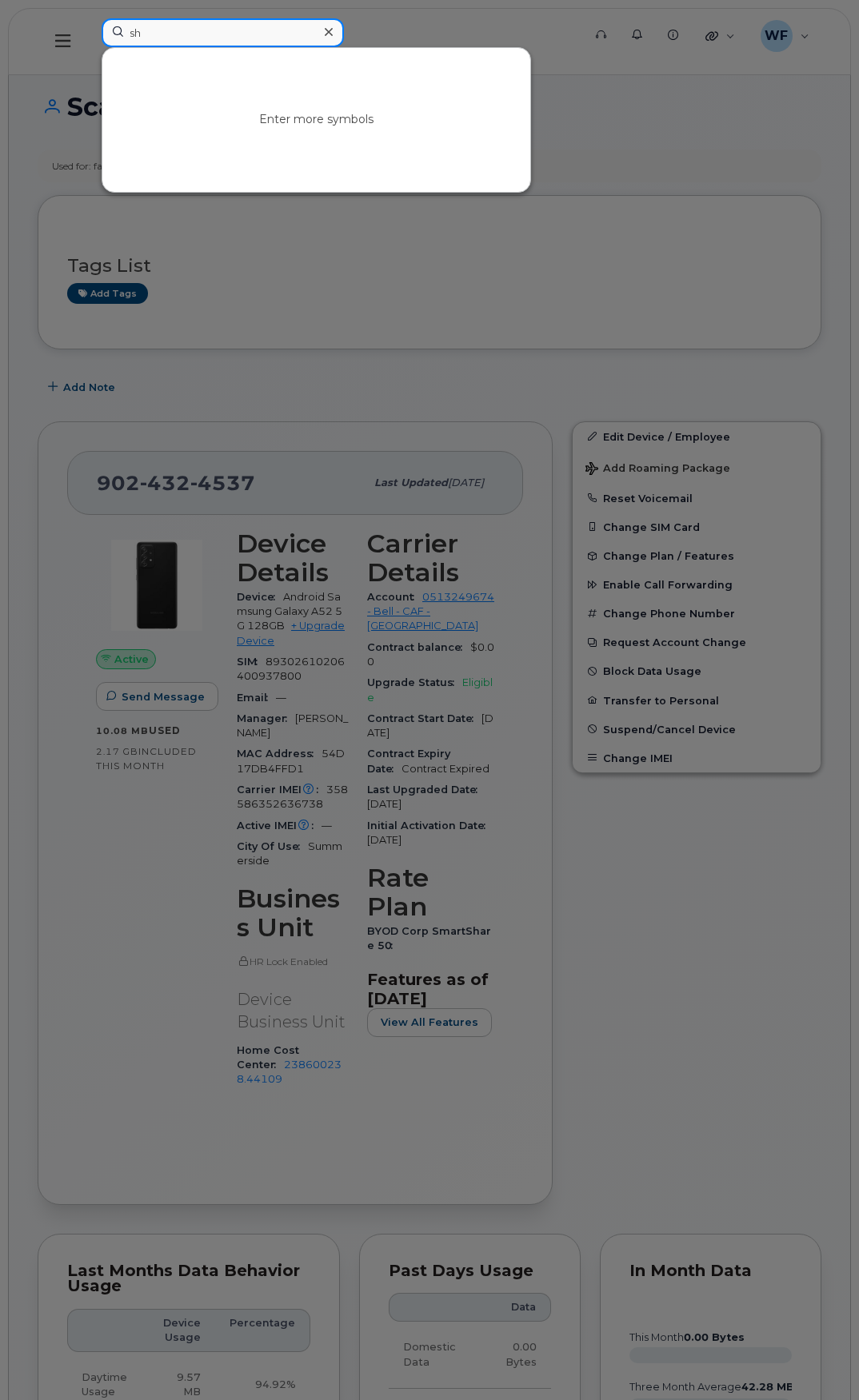
type input "s"
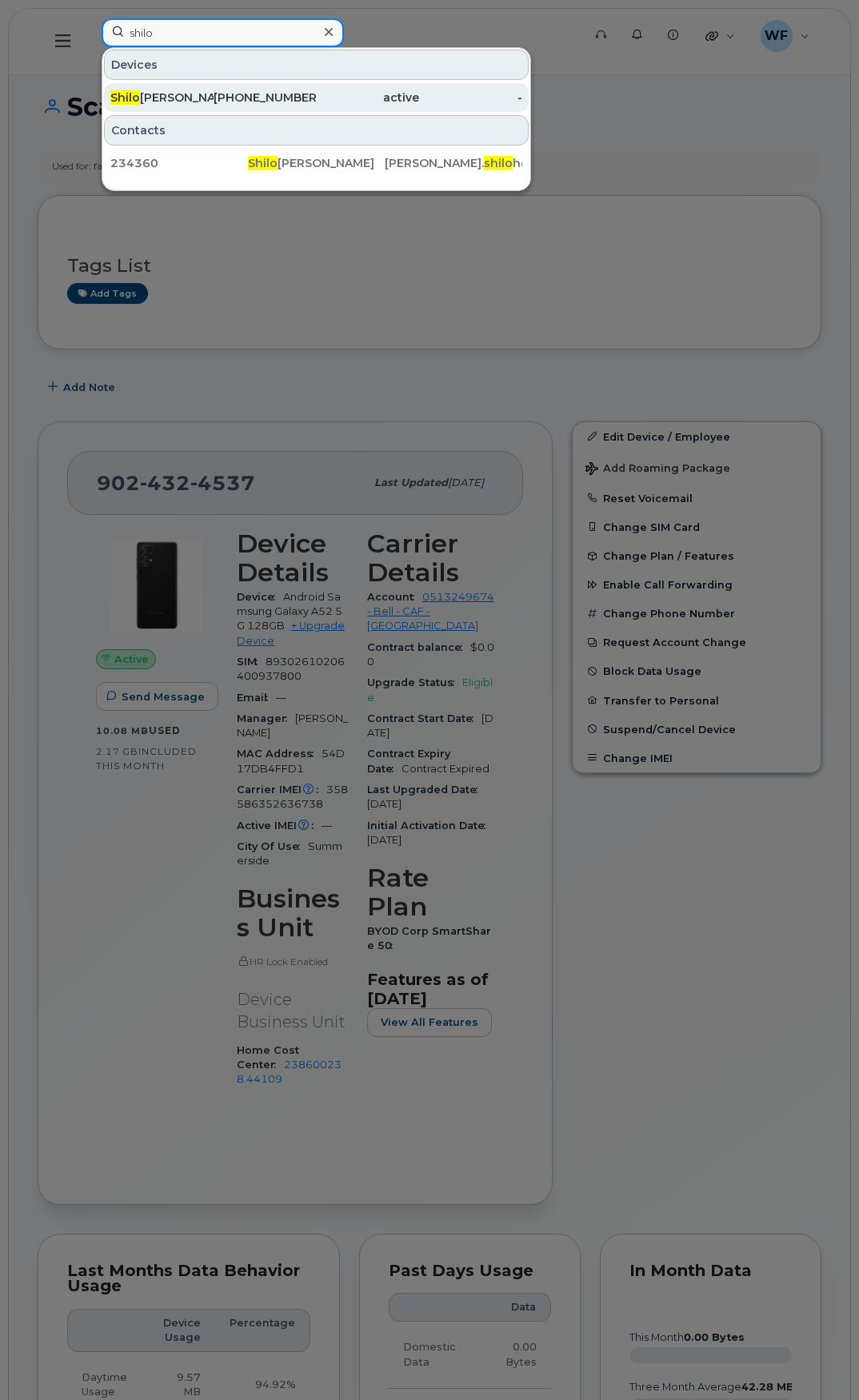
type input "shilo"
click at [169, 98] on div "Shilo h Schmidt" at bounding box center [162, 97] width 103 height 16
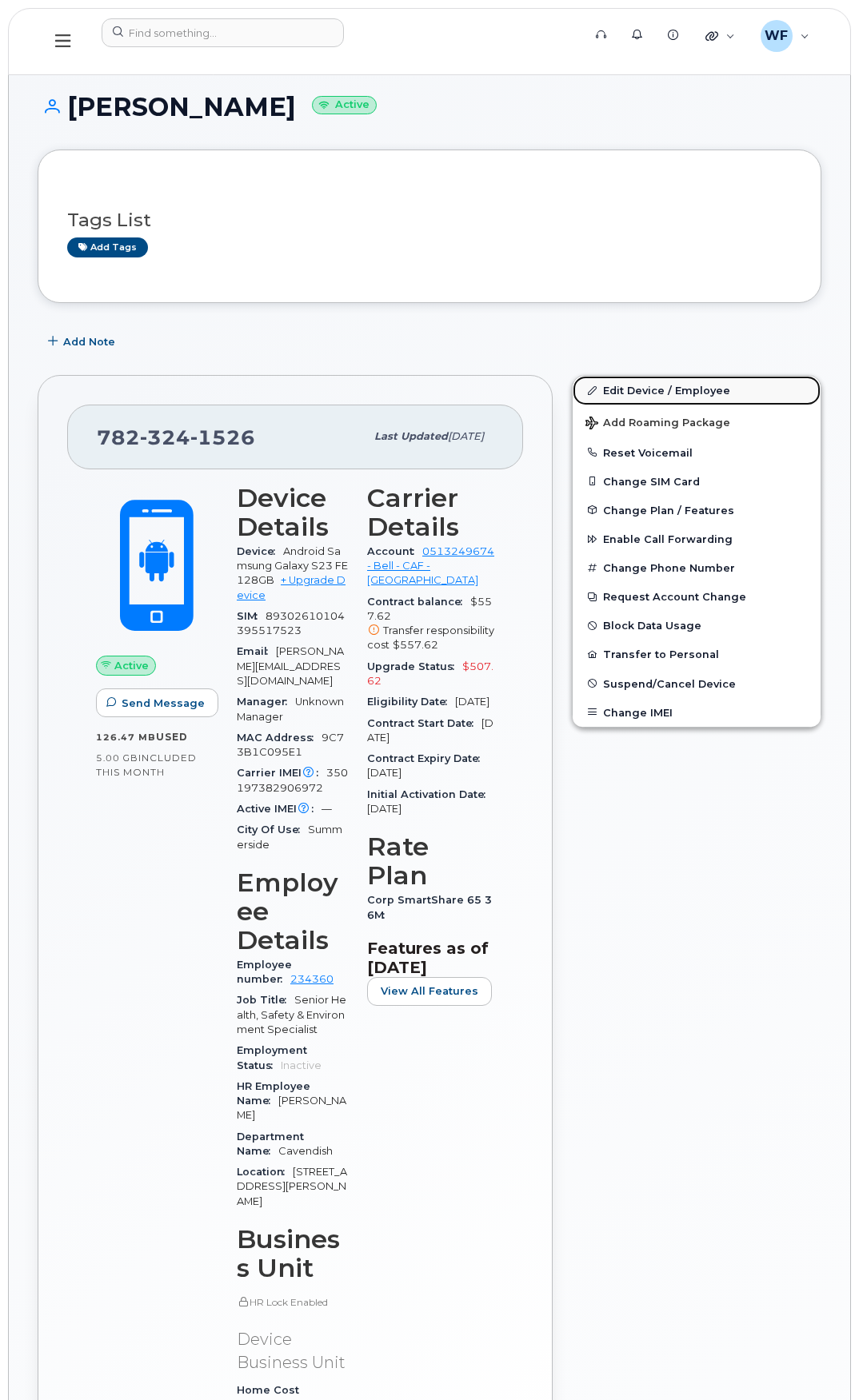
click at [651, 385] on link "Edit Device / Employee" at bounding box center [696, 391] width 248 height 29
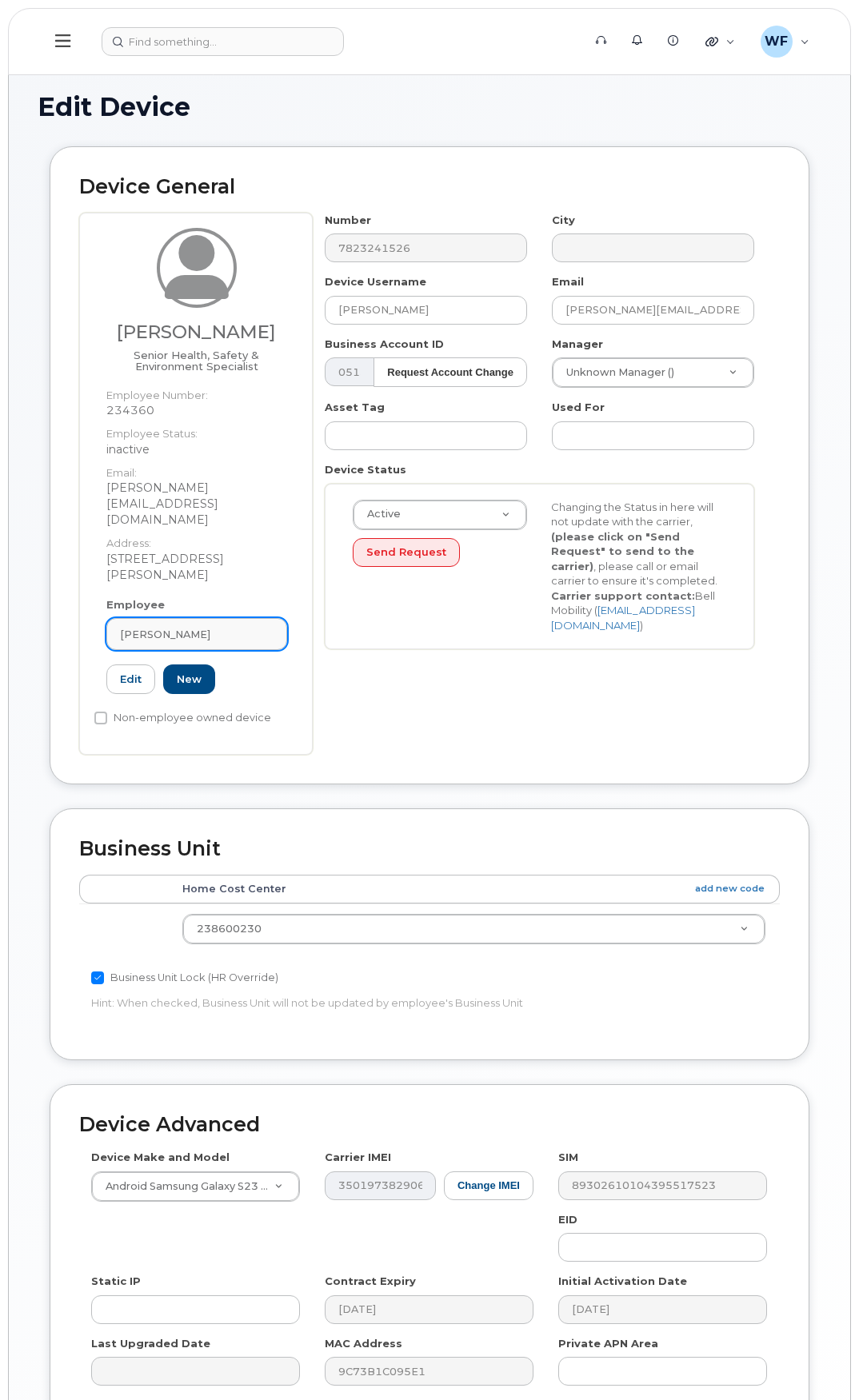
click at [206, 627] on div "[PERSON_NAME]" at bounding box center [197, 634] width 154 height 15
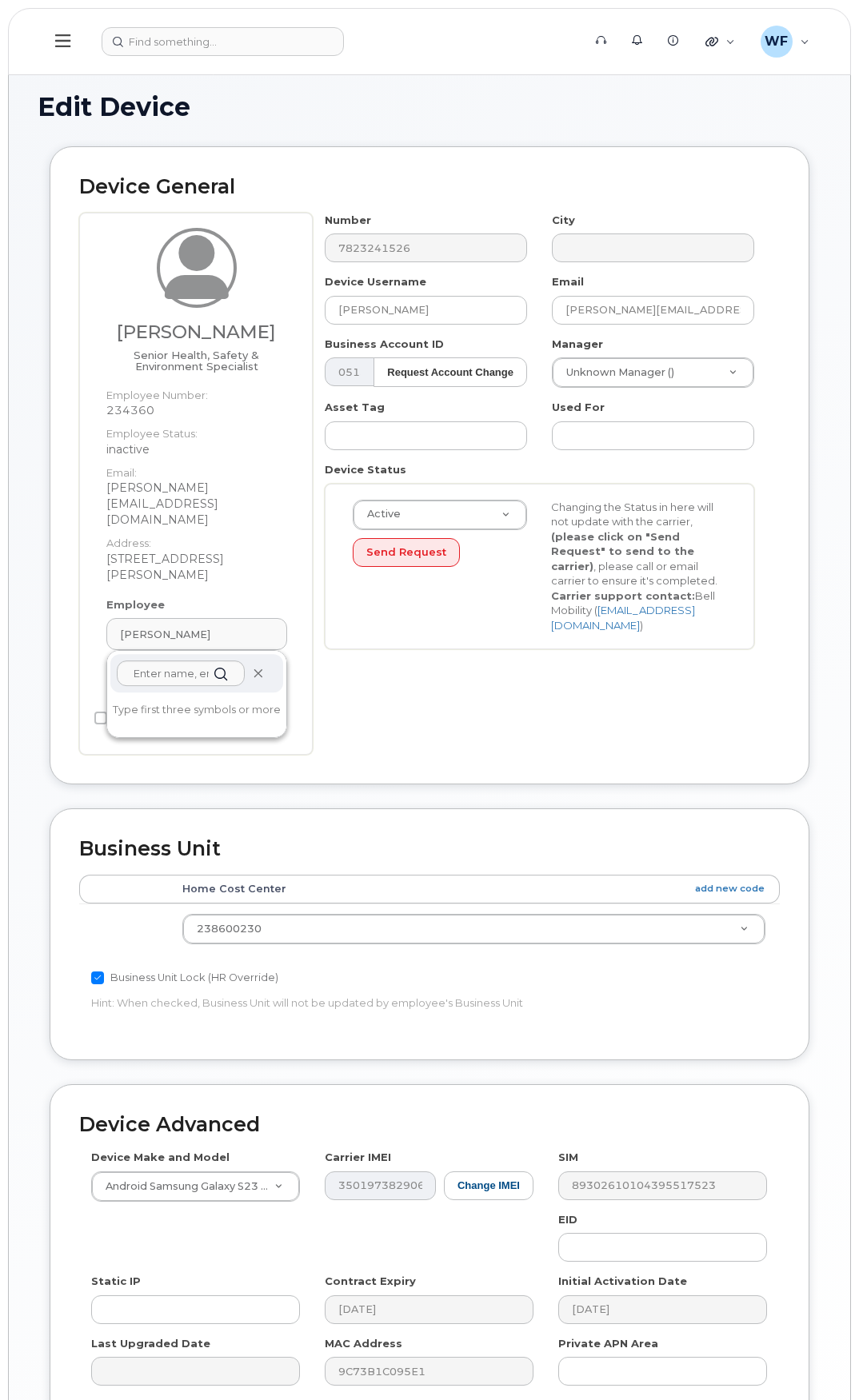
click at [252, 669] on icon at bounding box center [257, 674] width 10 height 10
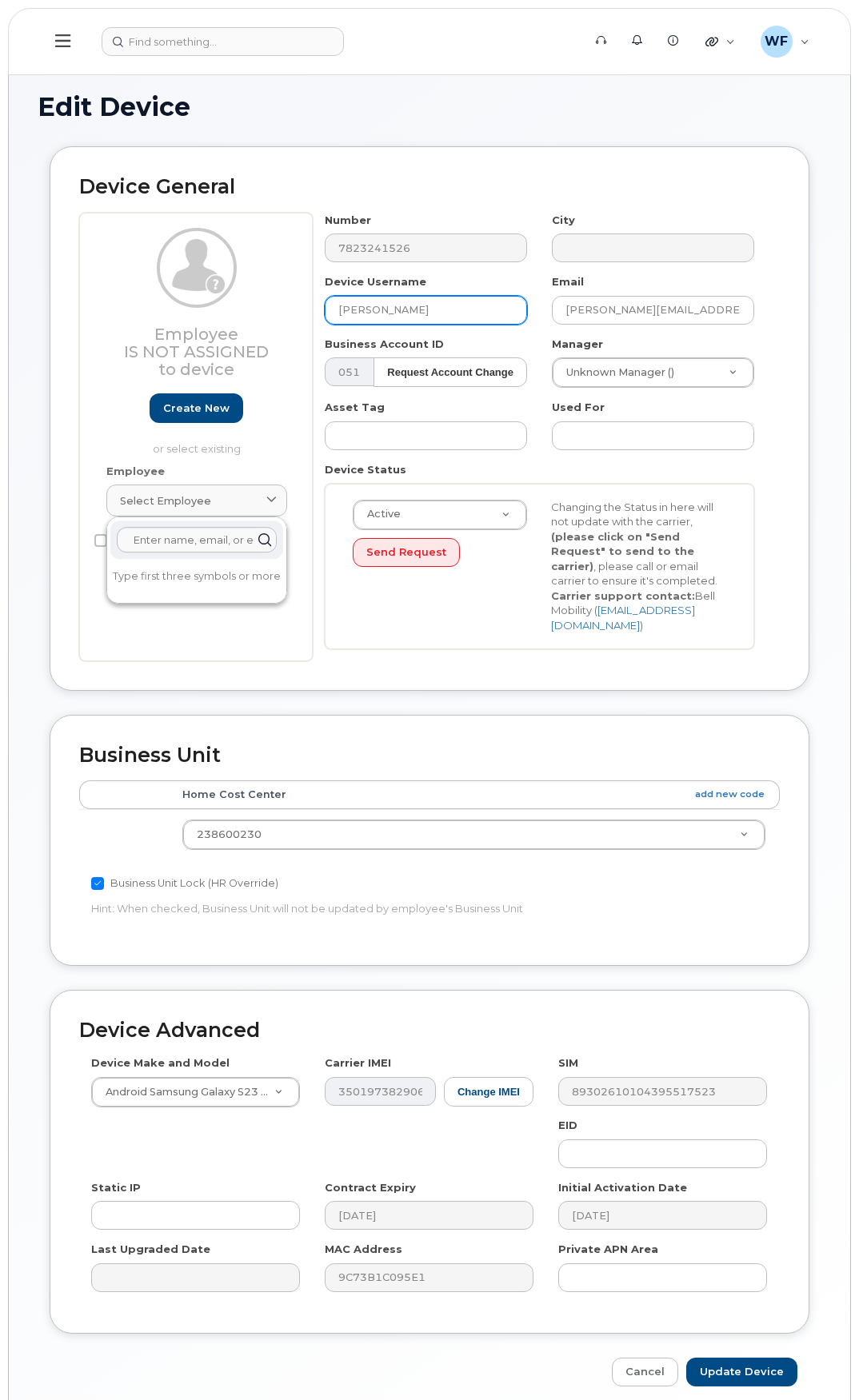
drag, startPoint x: 433, startPoint y: 305, endPoint x: 273, endPoint y: 304, distance: 160.0
click at [275, 305] on div "Employee Is not assigned to device Create new or select existing Employee Selec…" at bounding box center [429, 437] width 700 height 449
type input "Scale House 2 cell"
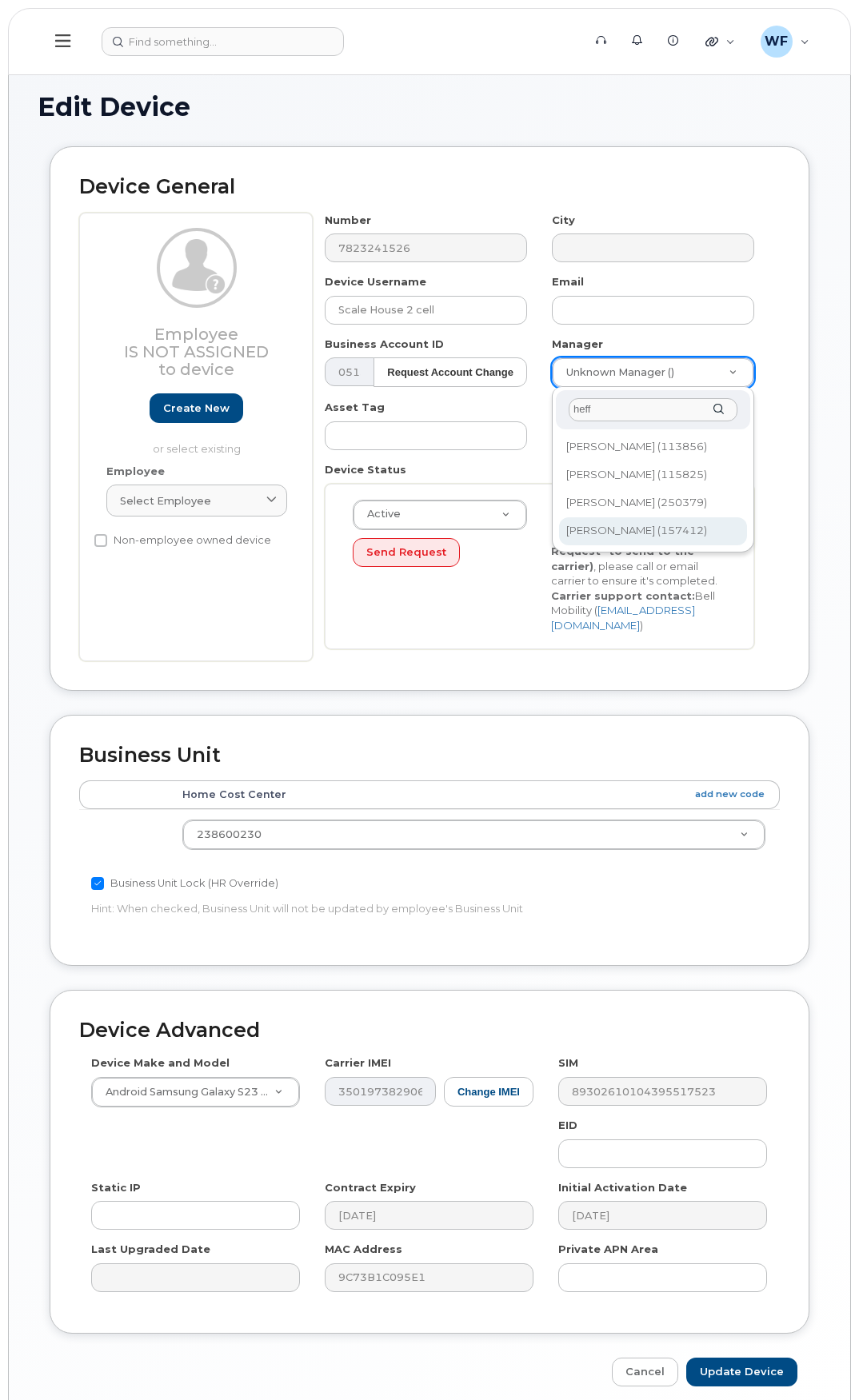
type input "heff"
type input "1481867"
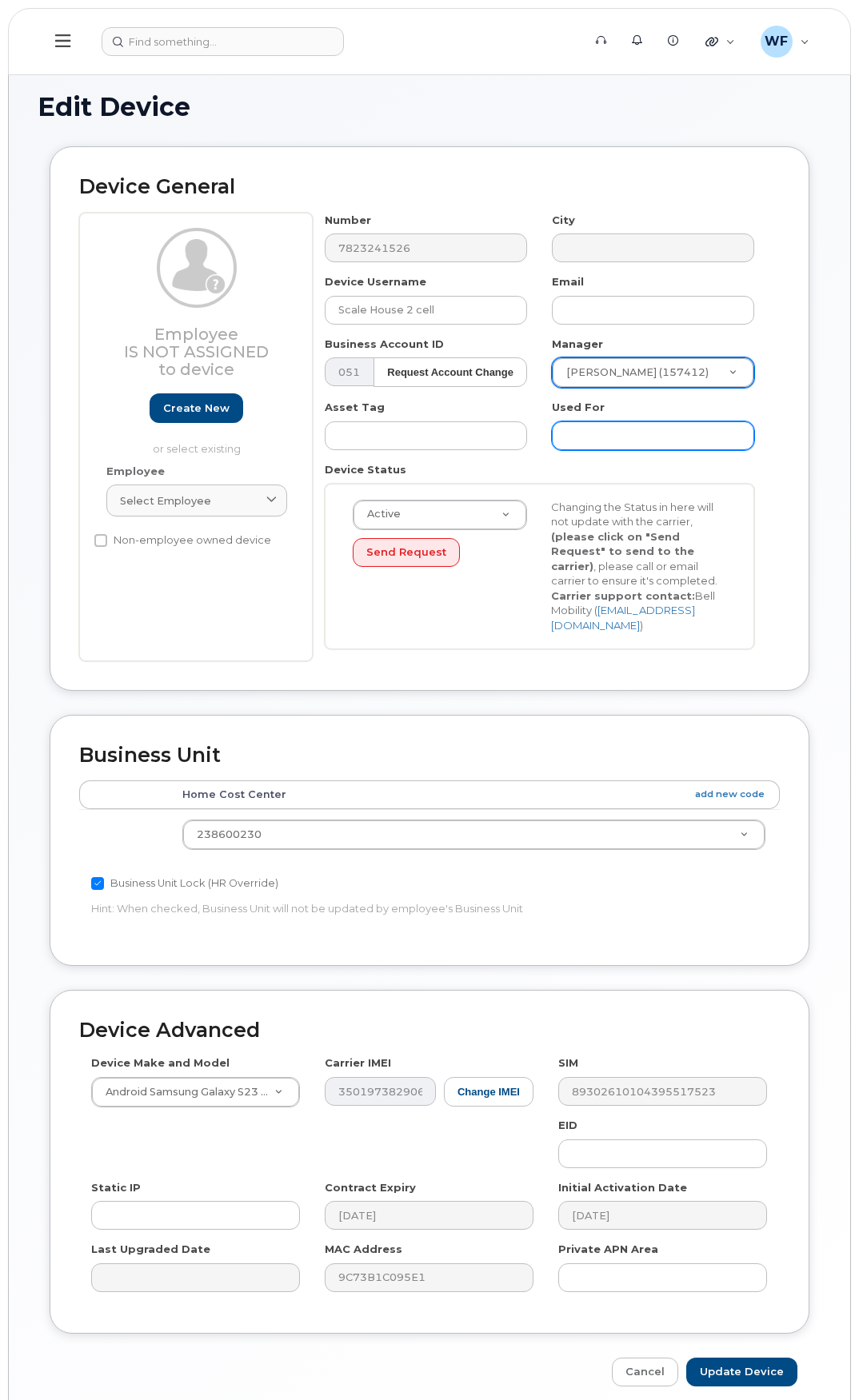
click at [608, 442] on input "text" at bounding box center [653, 436] width 203 height 29
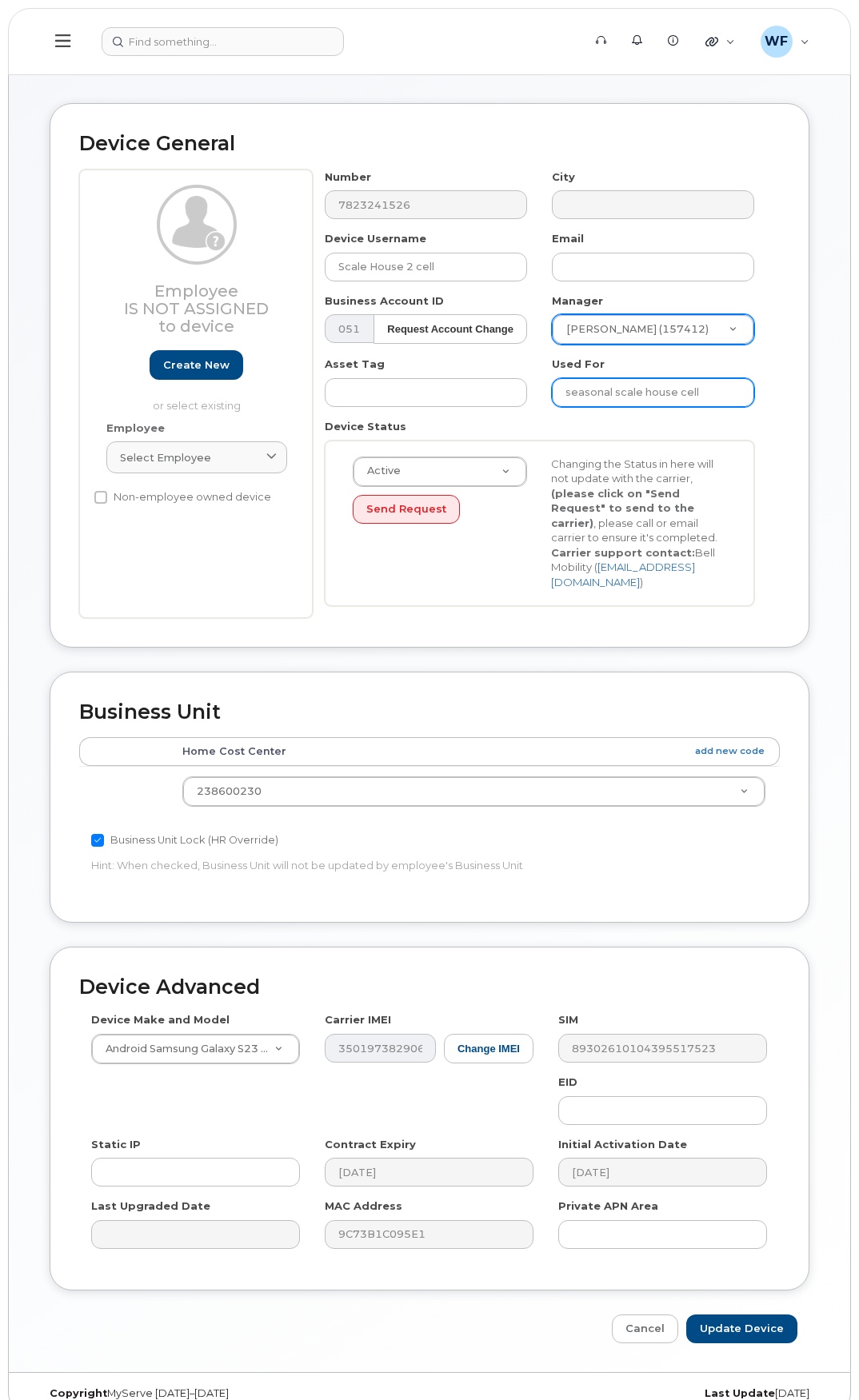
scroll to position [66, 0]
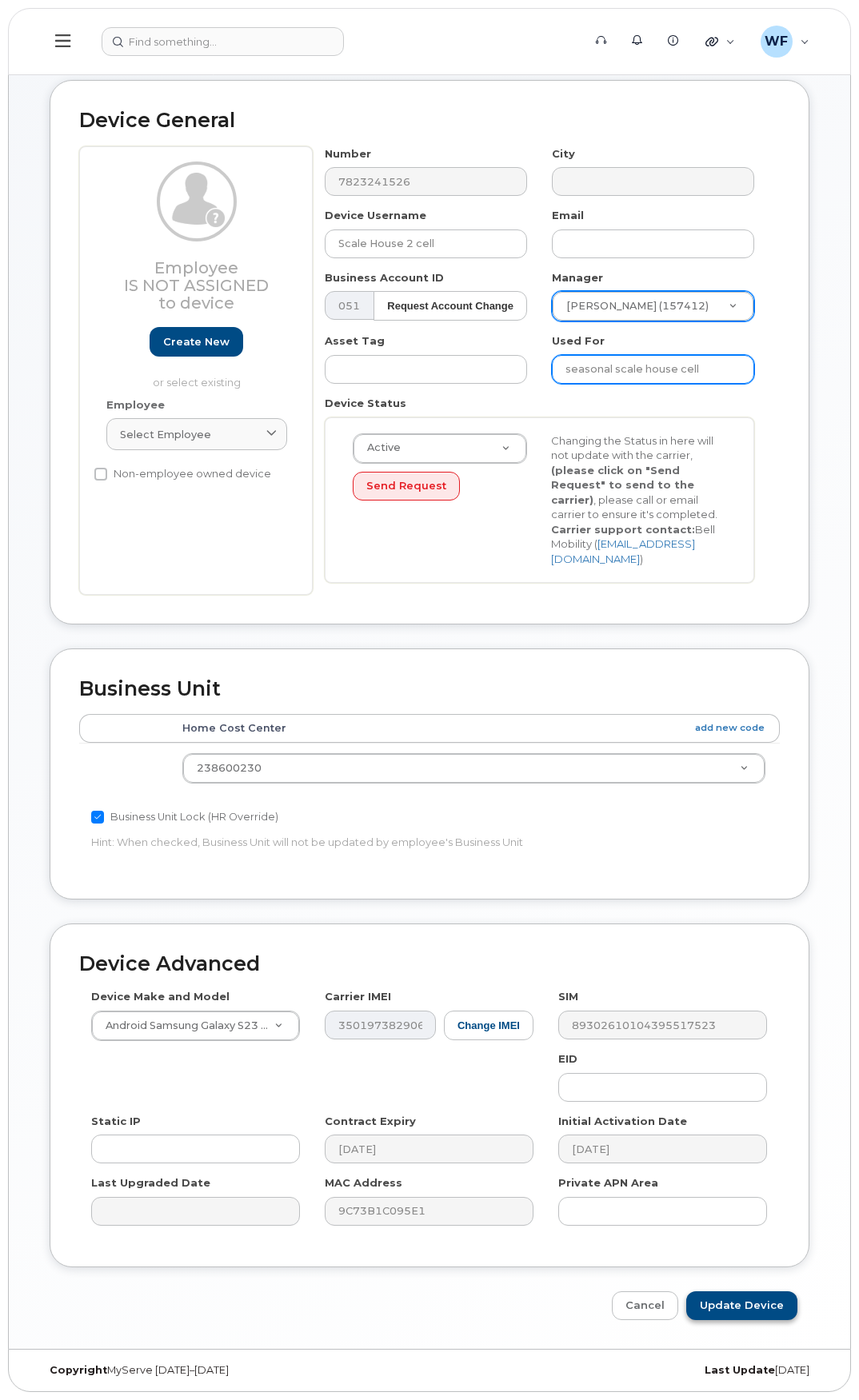
type input "seasonal scale house cell"
click at [731, 1302] on input "Update Device" at bounding box center [741, 1306] width 112 height 29
type input "Saving..."
